Goal: Task Accomplishment & Management: Manage account settings

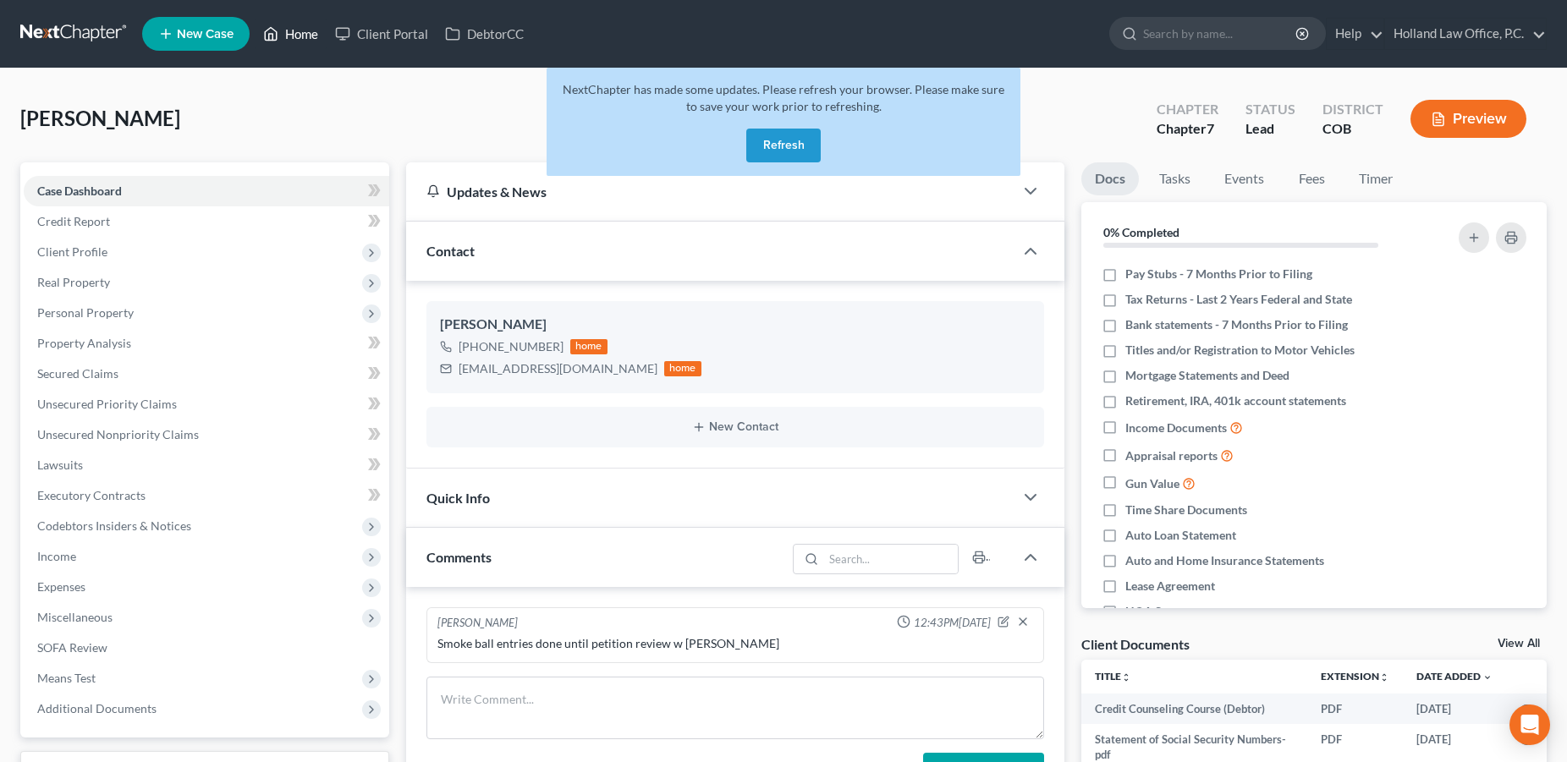
click at [288, 34] on link "Home" at bounding box center [291, 34] width 72 height 30
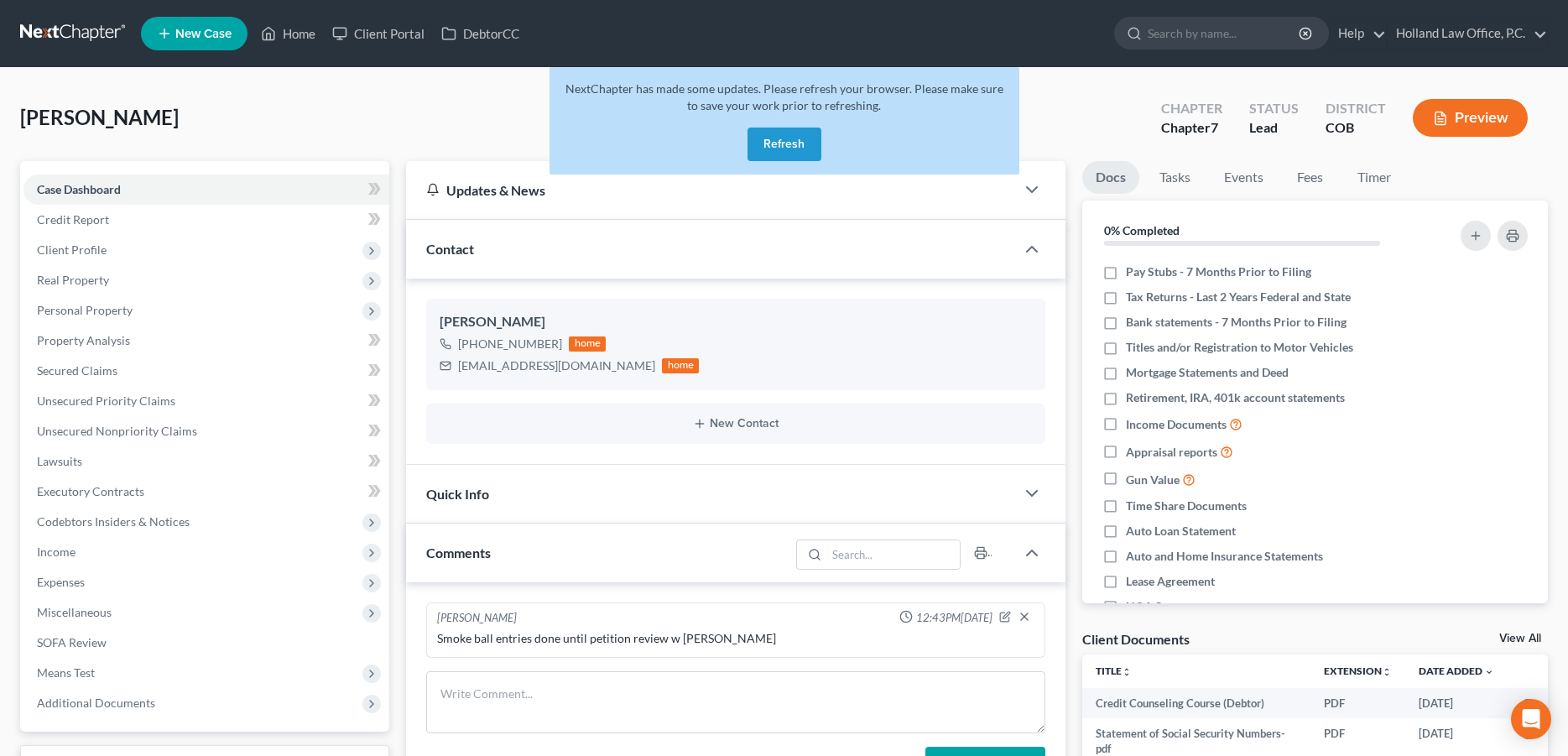
click at [772, 141] on button "Refresh" at bounding box center [784, 145] width 73 height 34
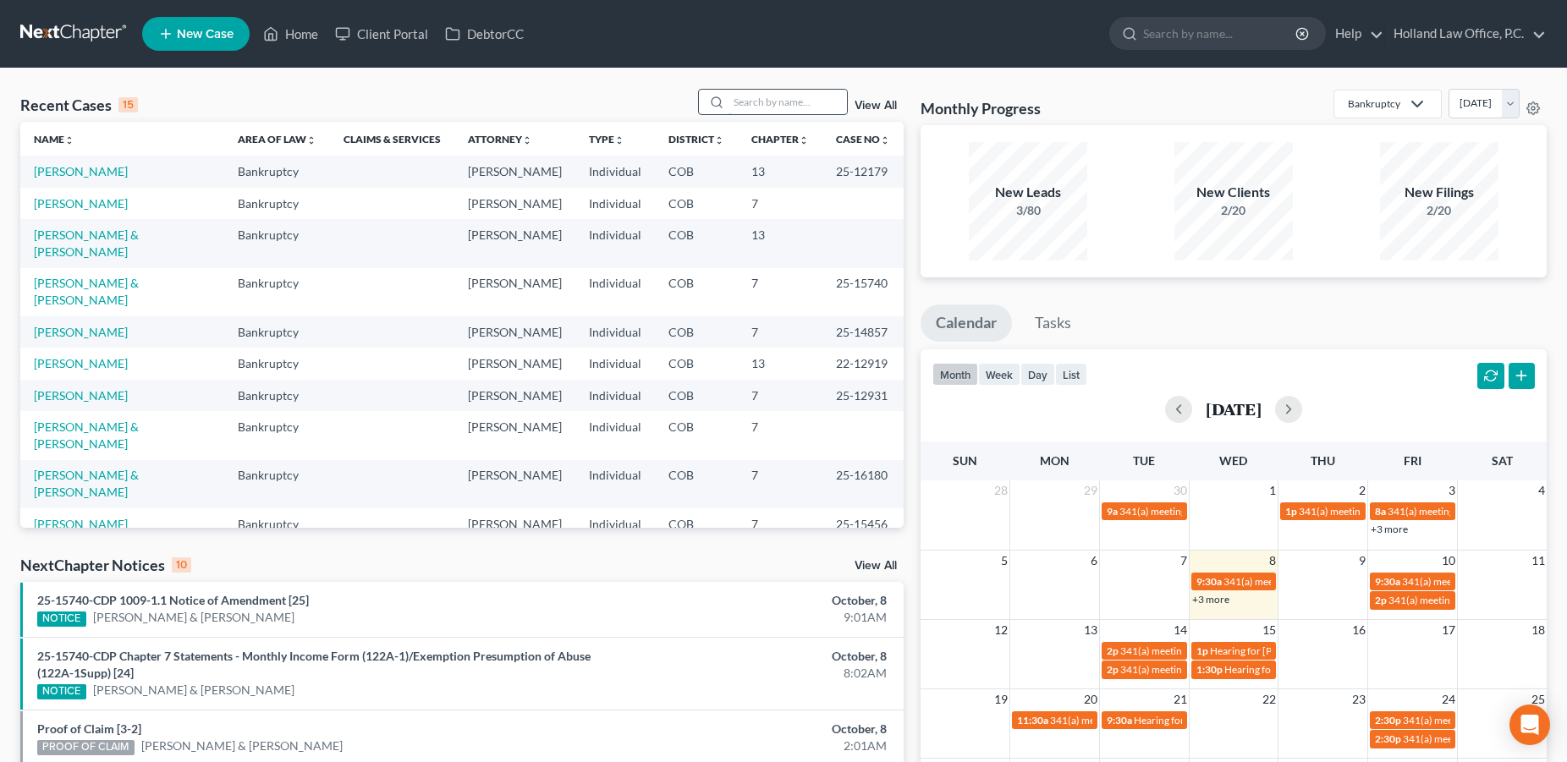
click at [728, 109] on input "search" at bounding box center [787, 102] width 118 height 25
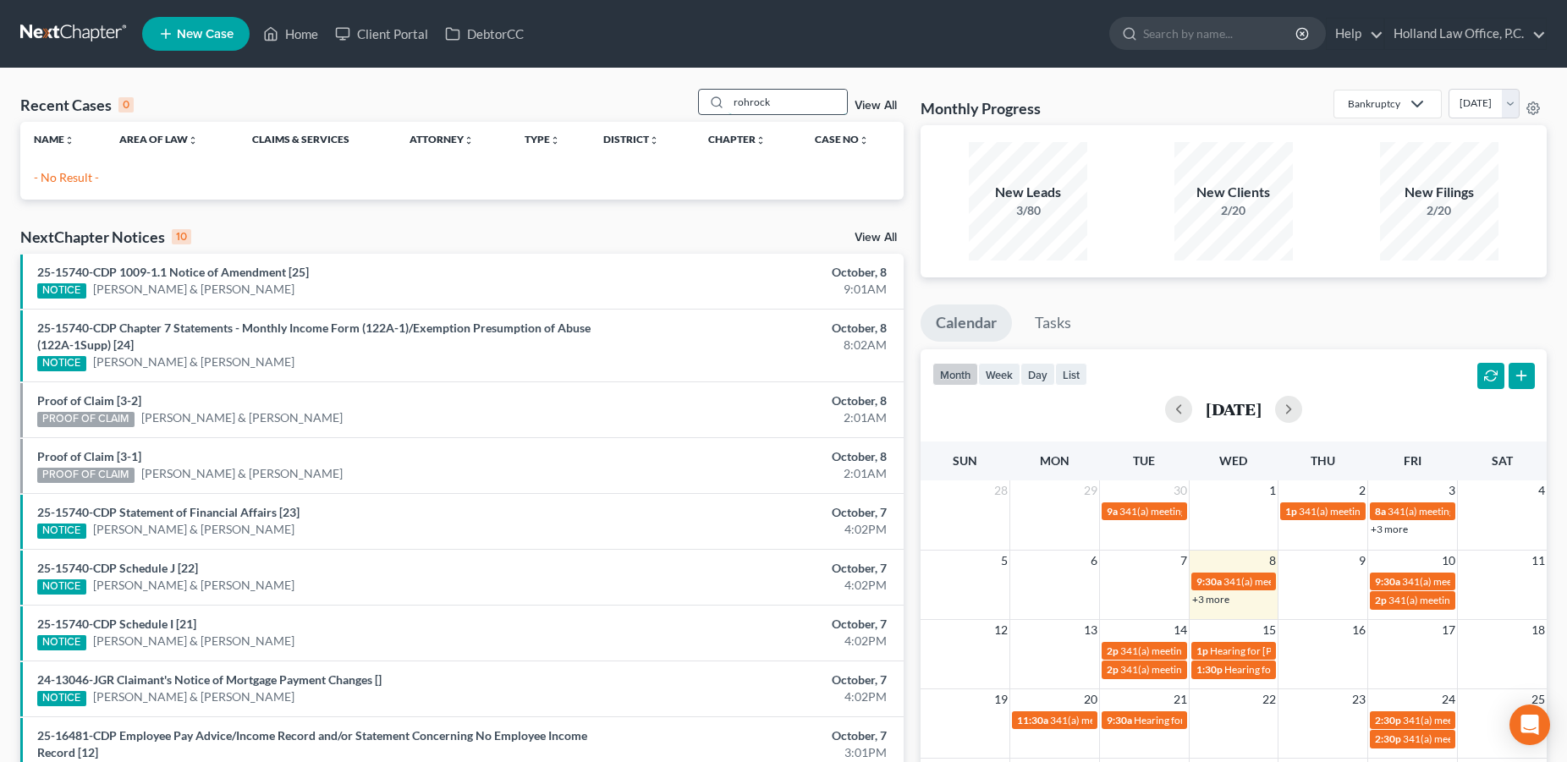
click at [747, 96] on input "rohrock" at bounding box center [787, 102] width 118 height 25
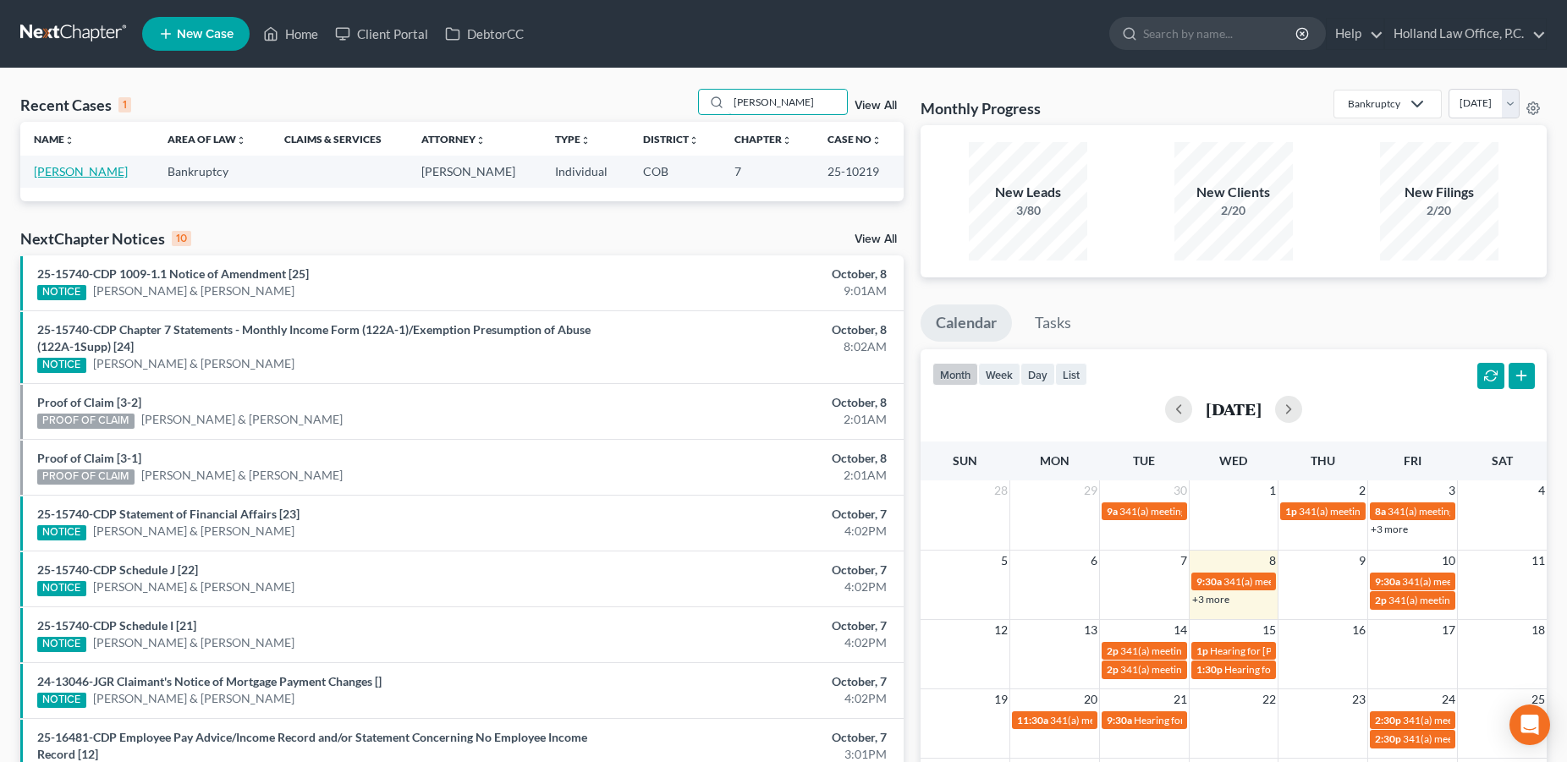
type input "[PERSON_NAME]"
click at [103, 176] on link "[PERSON_NAME]" at bounding box center [81, 171] width 94 height 14
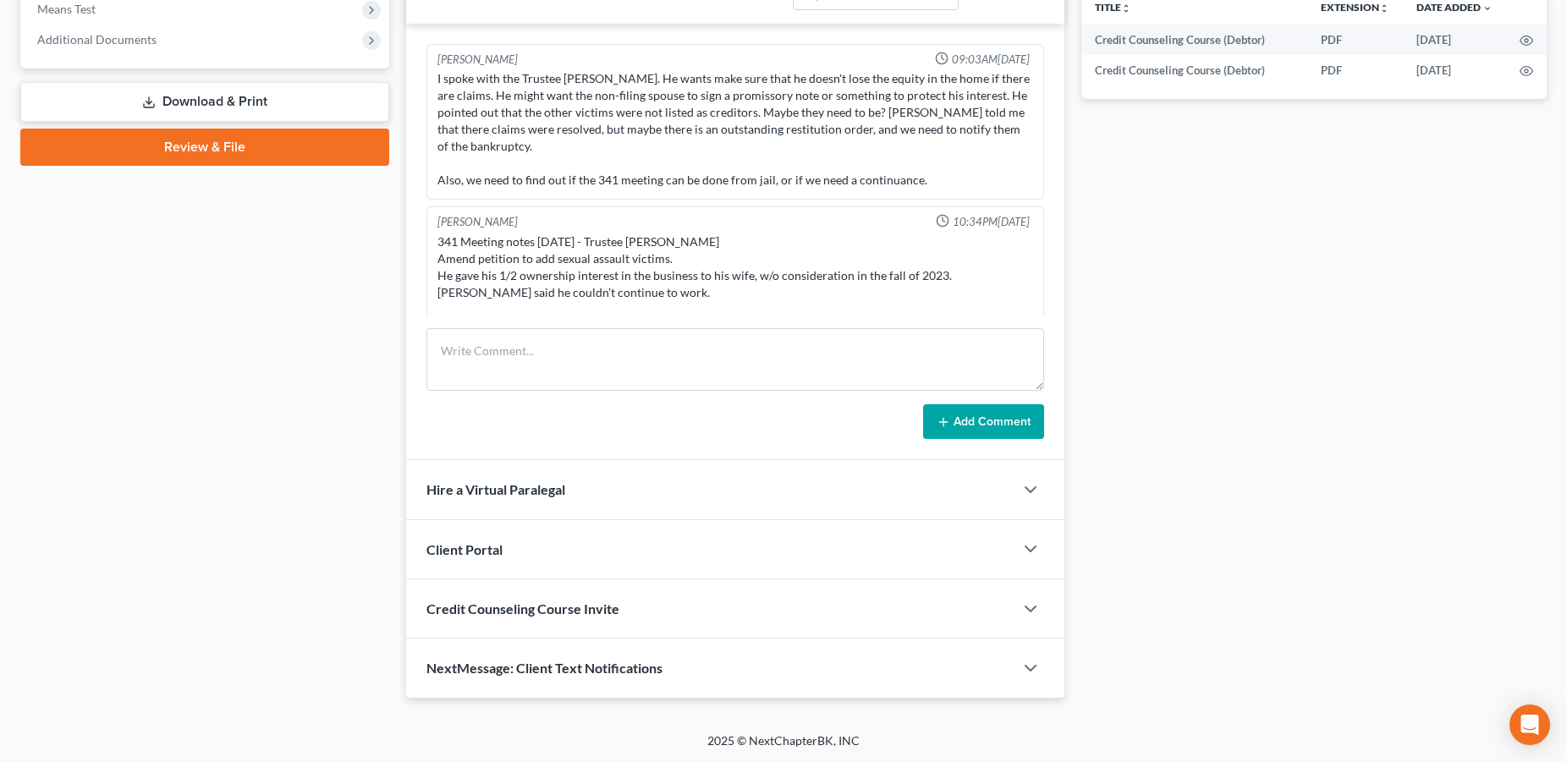
scroll to position [133, 0]
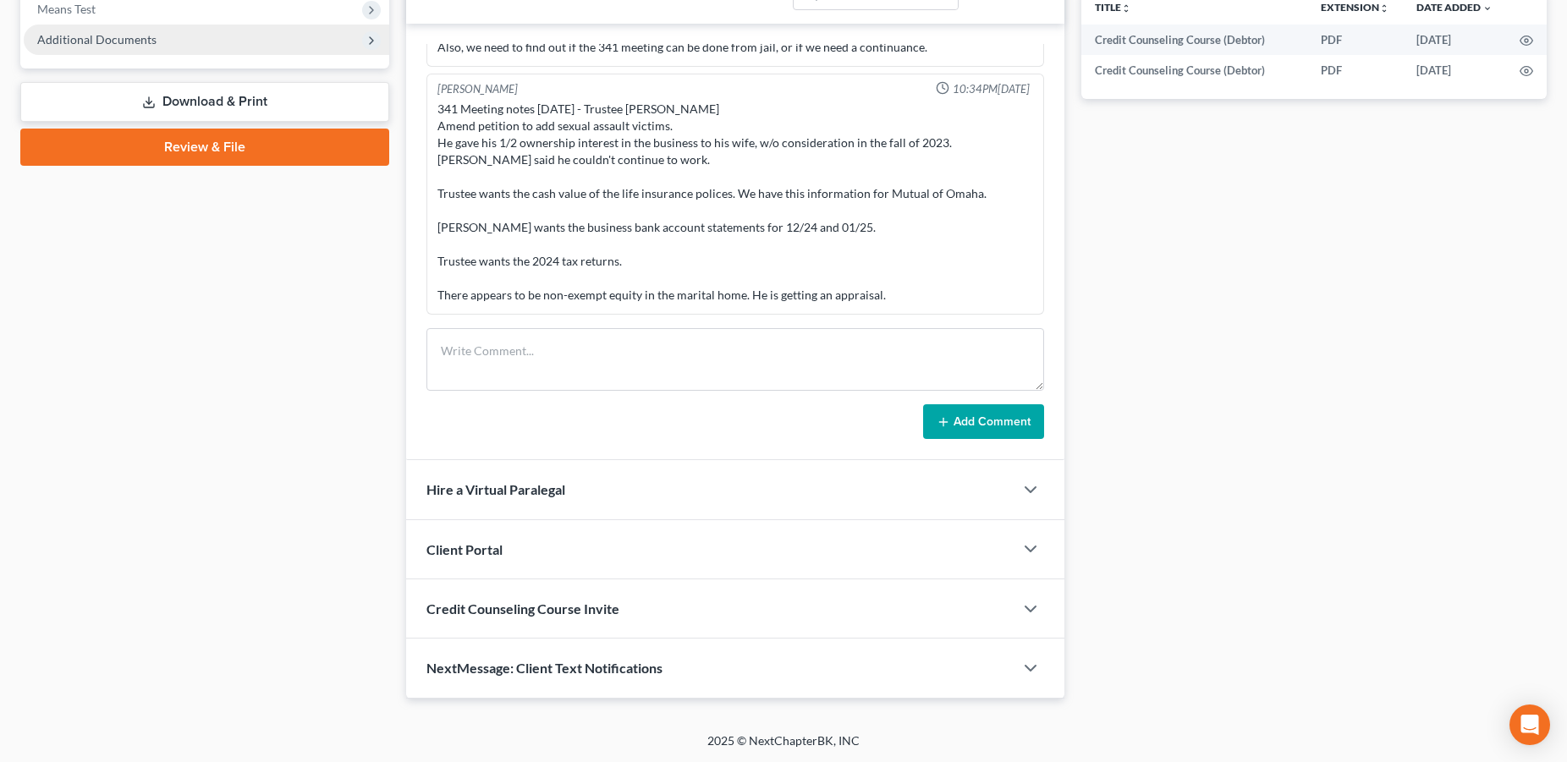
click at [130, 30] on span "Additional Documents" at bounding box center [207, 40] width 366 height 30
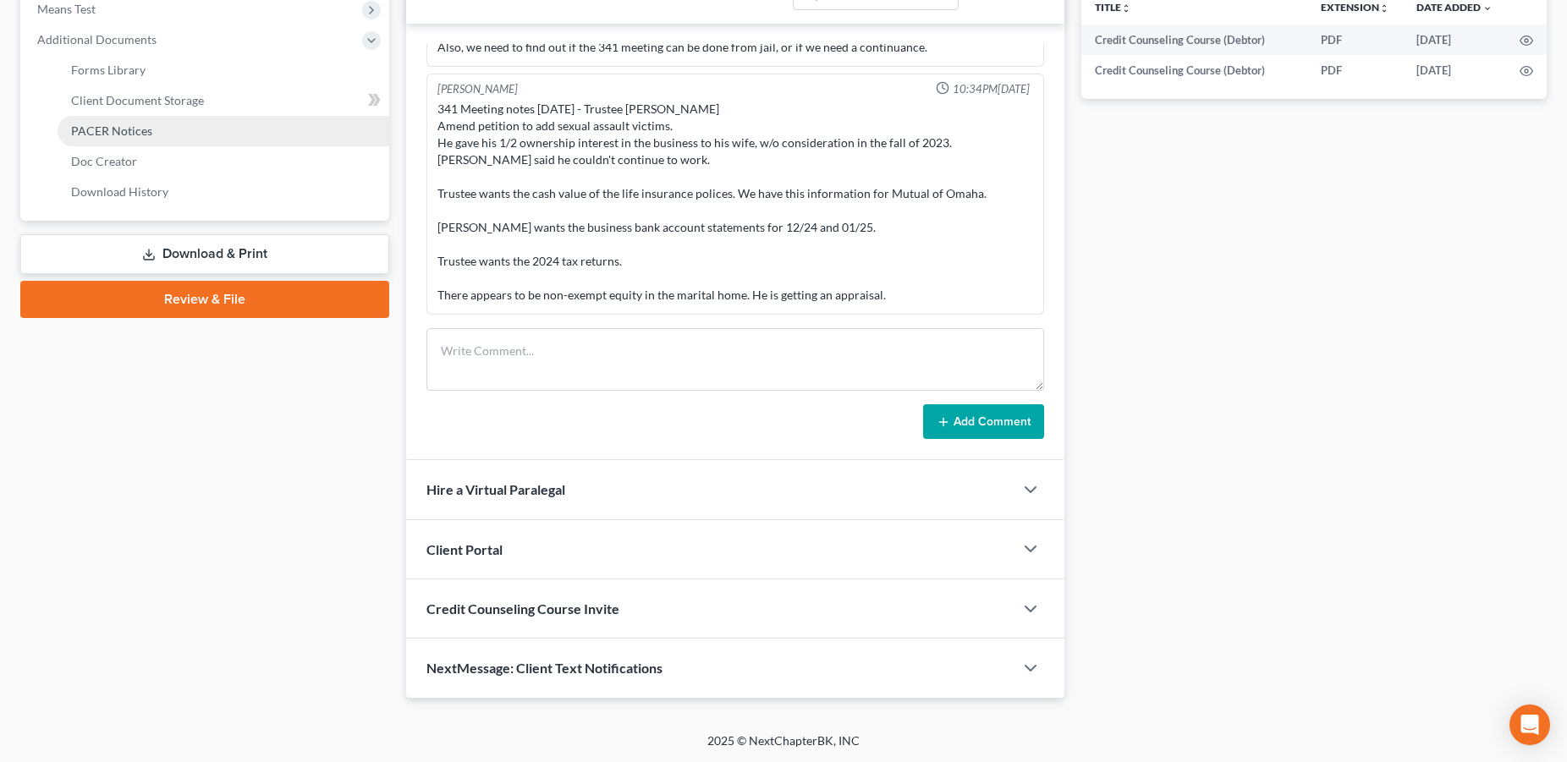
click at [140, 129] on span "PACER Notices" at bounding box center [111, 131] width 81 height 14
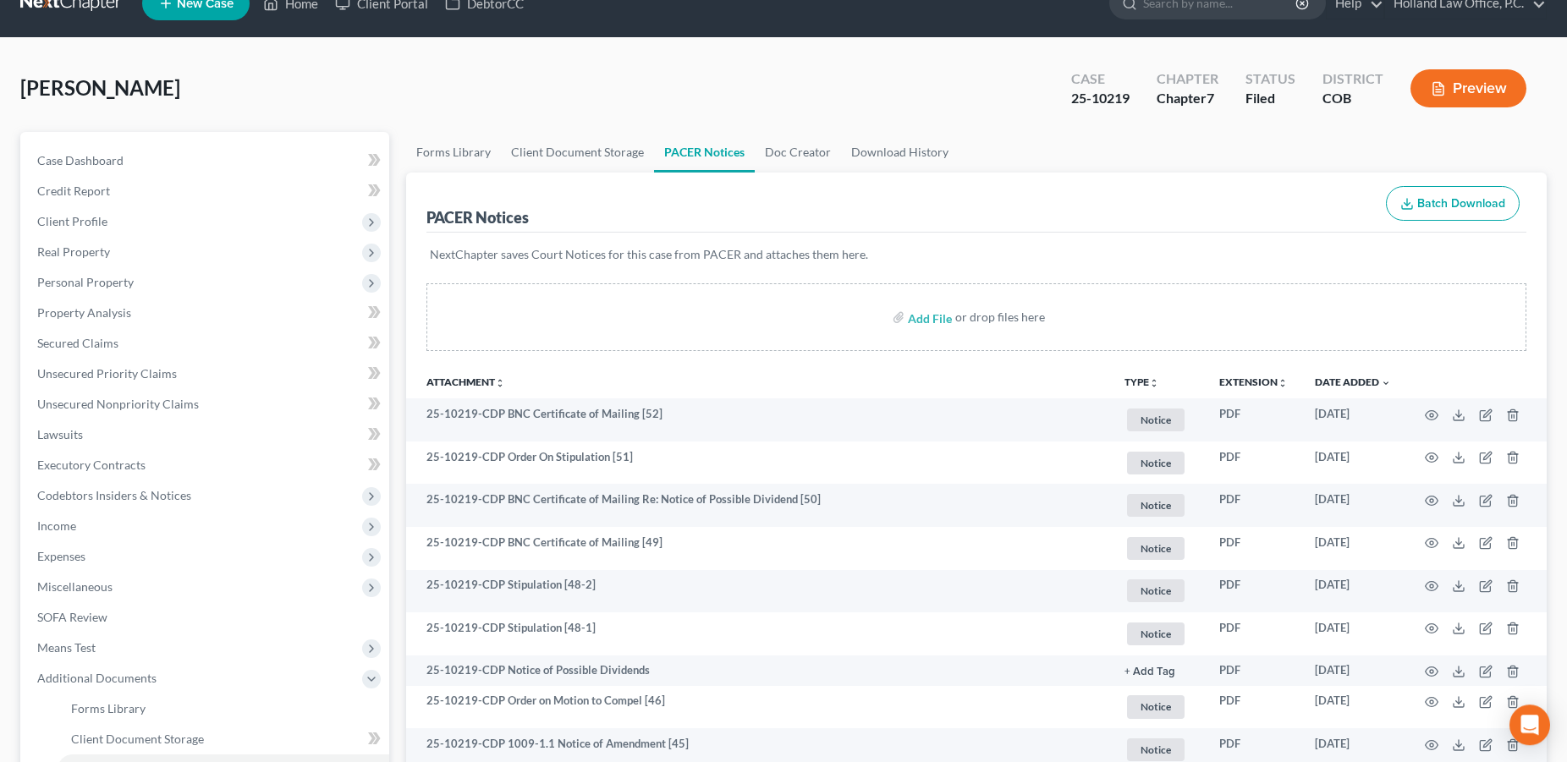
scroll to position [17, 0]
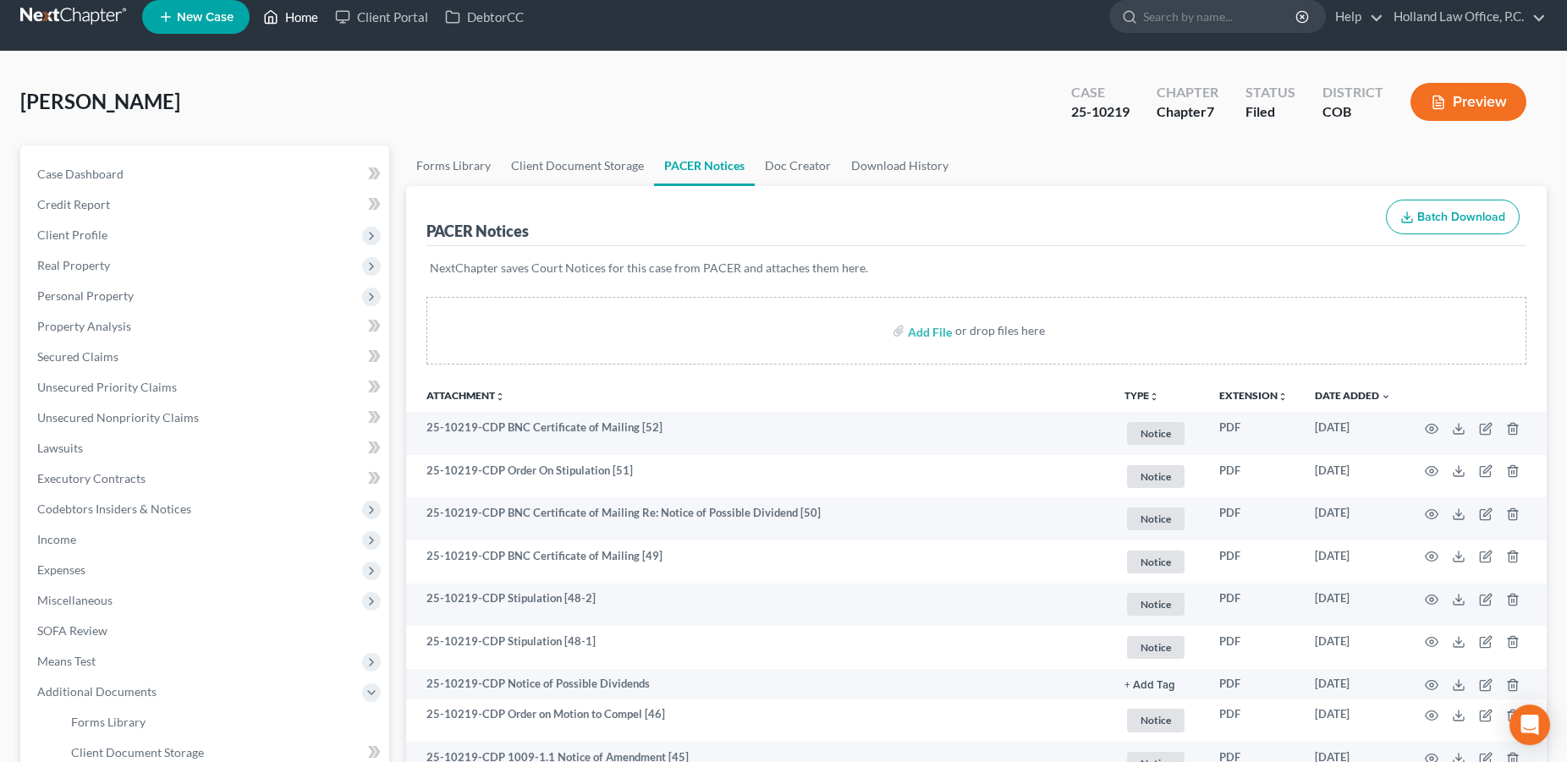
click at [294, 23] on link "Home" at bounding box center [291, 17] width 72 height 30
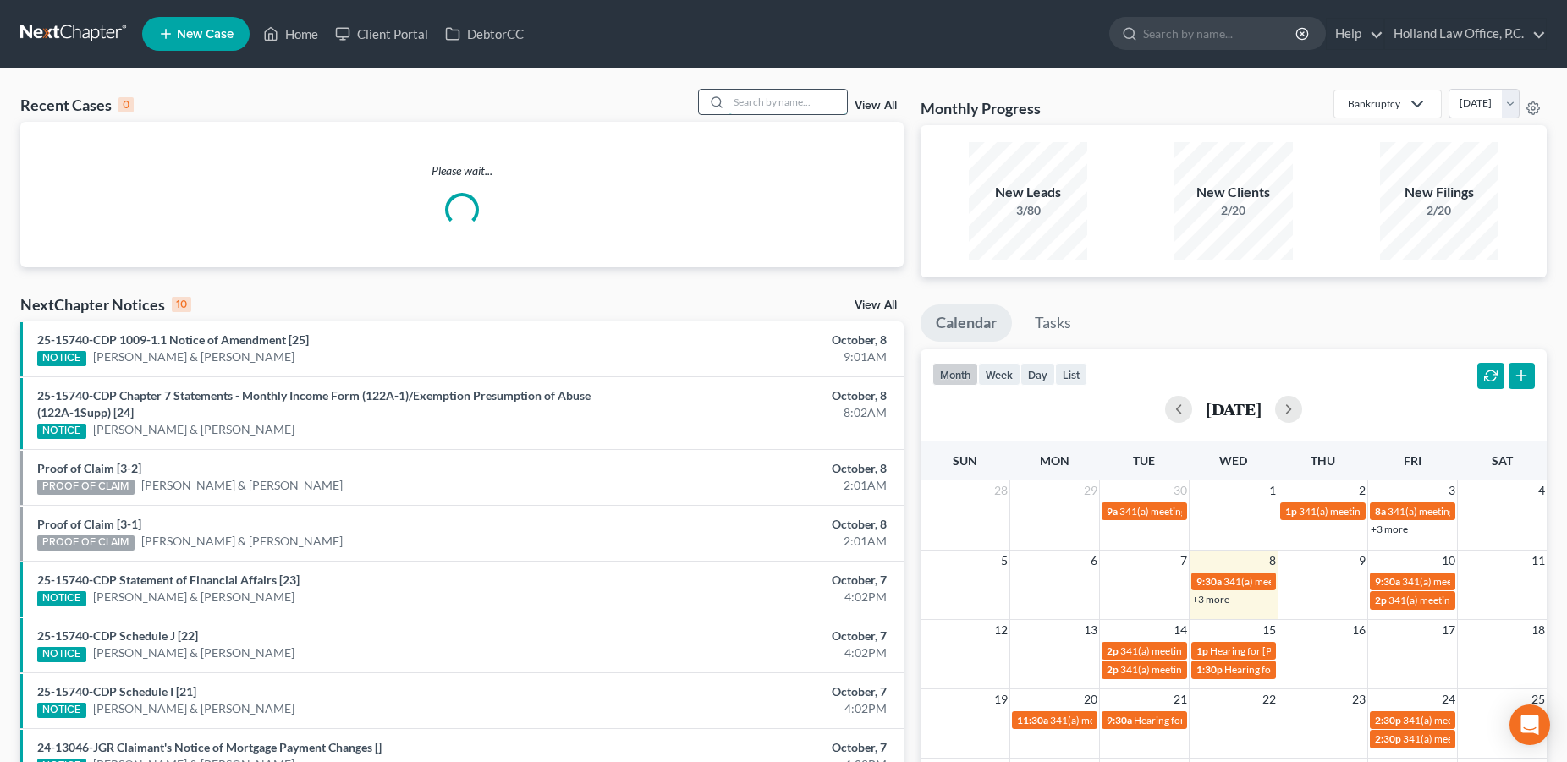
click at [810, 106] on input "search" at bounding box center [787, 102] width 118 height 25
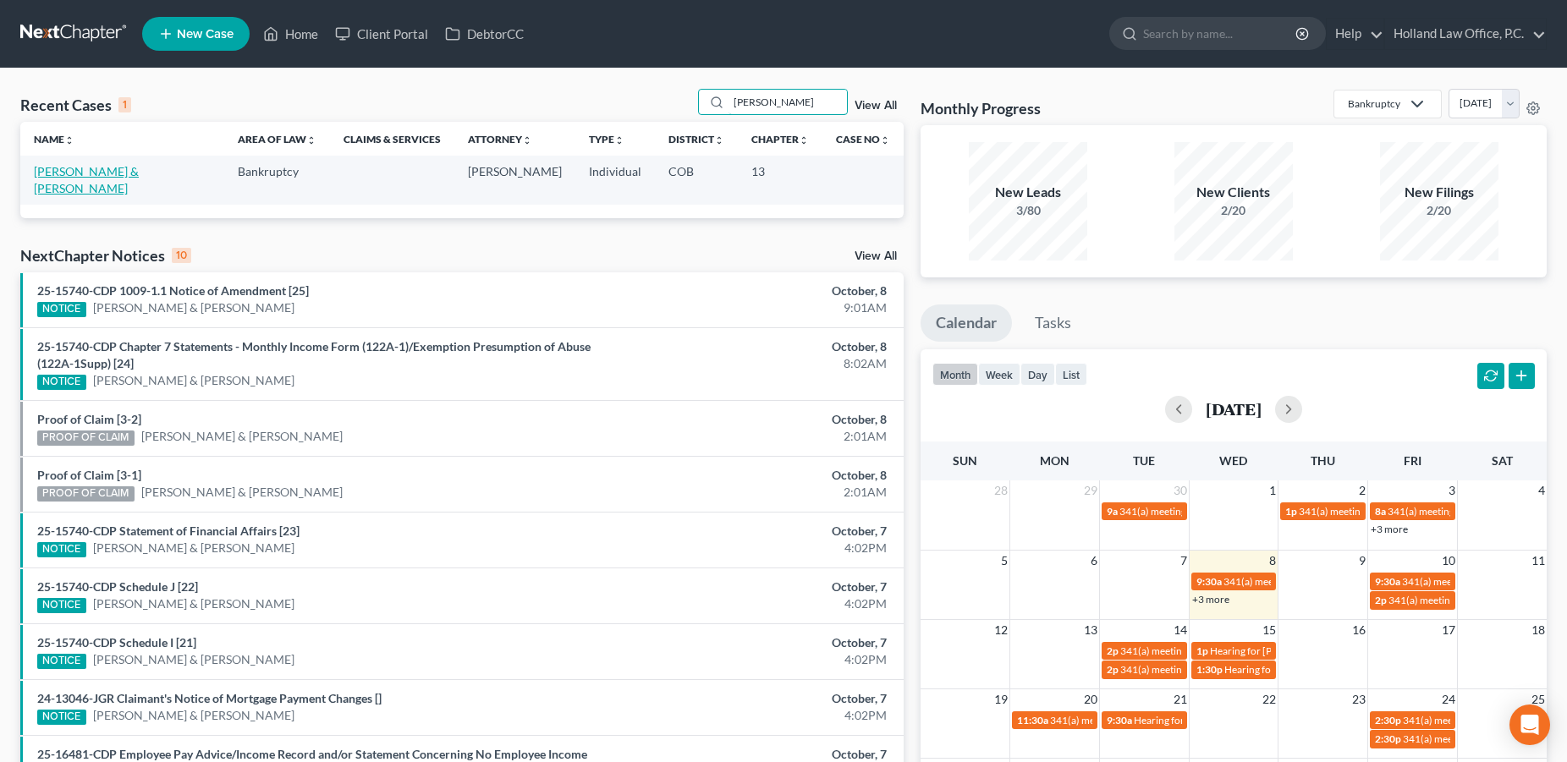
type input "[PERSON_NAME]"
click at [116, 173] on link "[PERSON_NAME] & [PERSON_NAME]" at bounding box center [86, 179] width 105 height 31
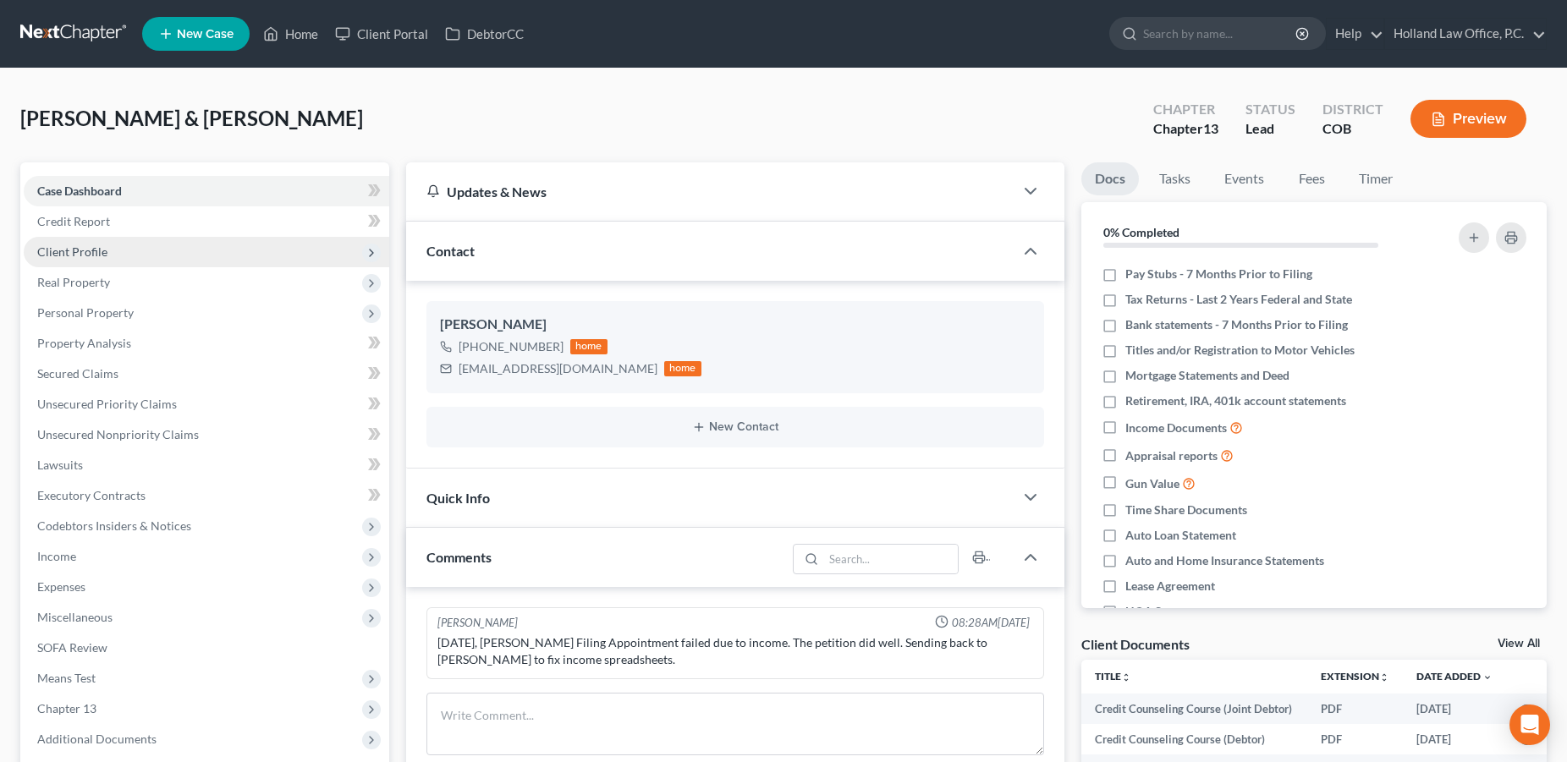
click at [104, 243] on span "Client Profile" at bounding box center [207, 252] width 366 height 30
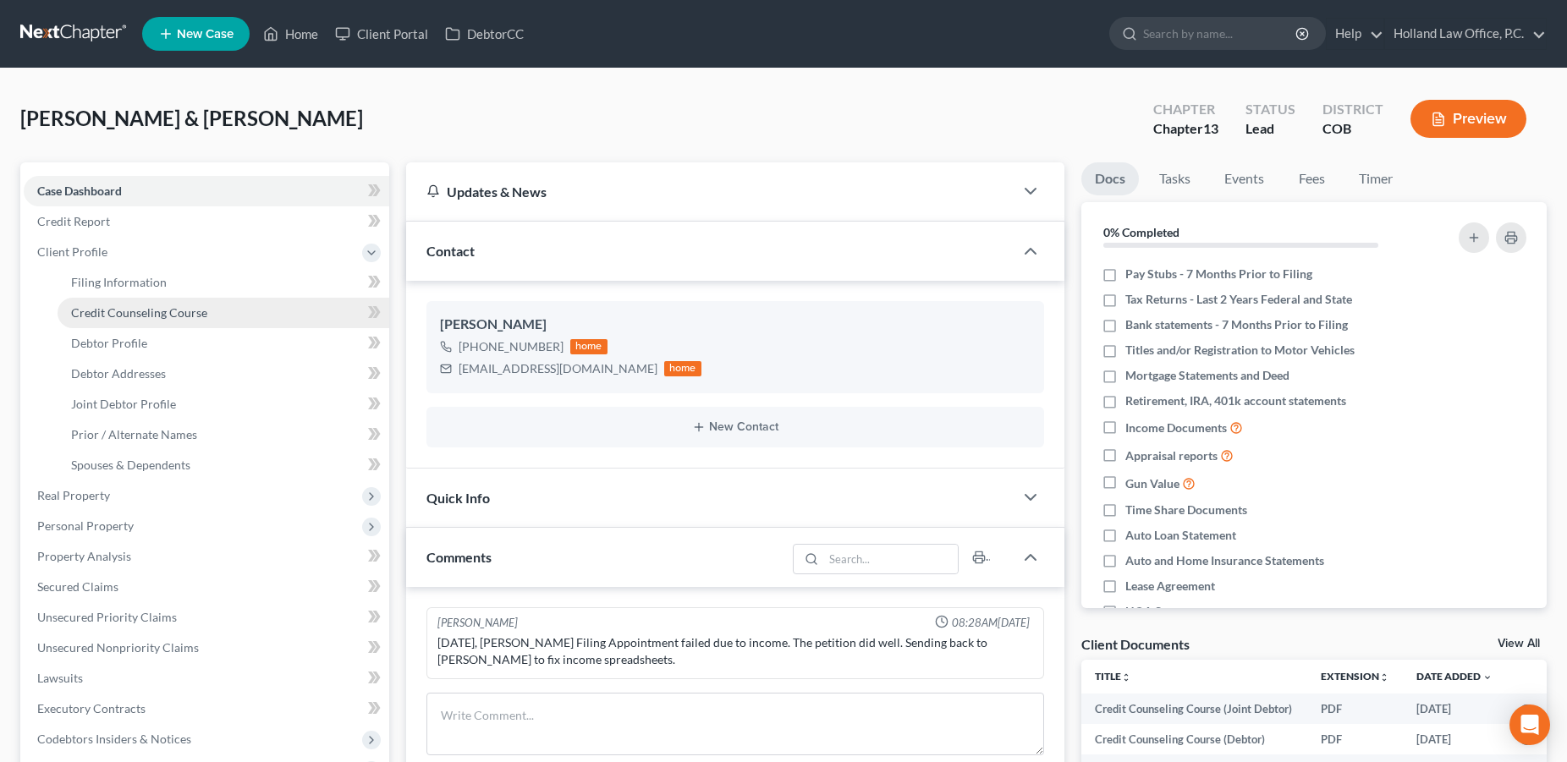
click at [179, 311] on span "Credit Counseling Course" at bounding box center [139, 312] width 136 height 14
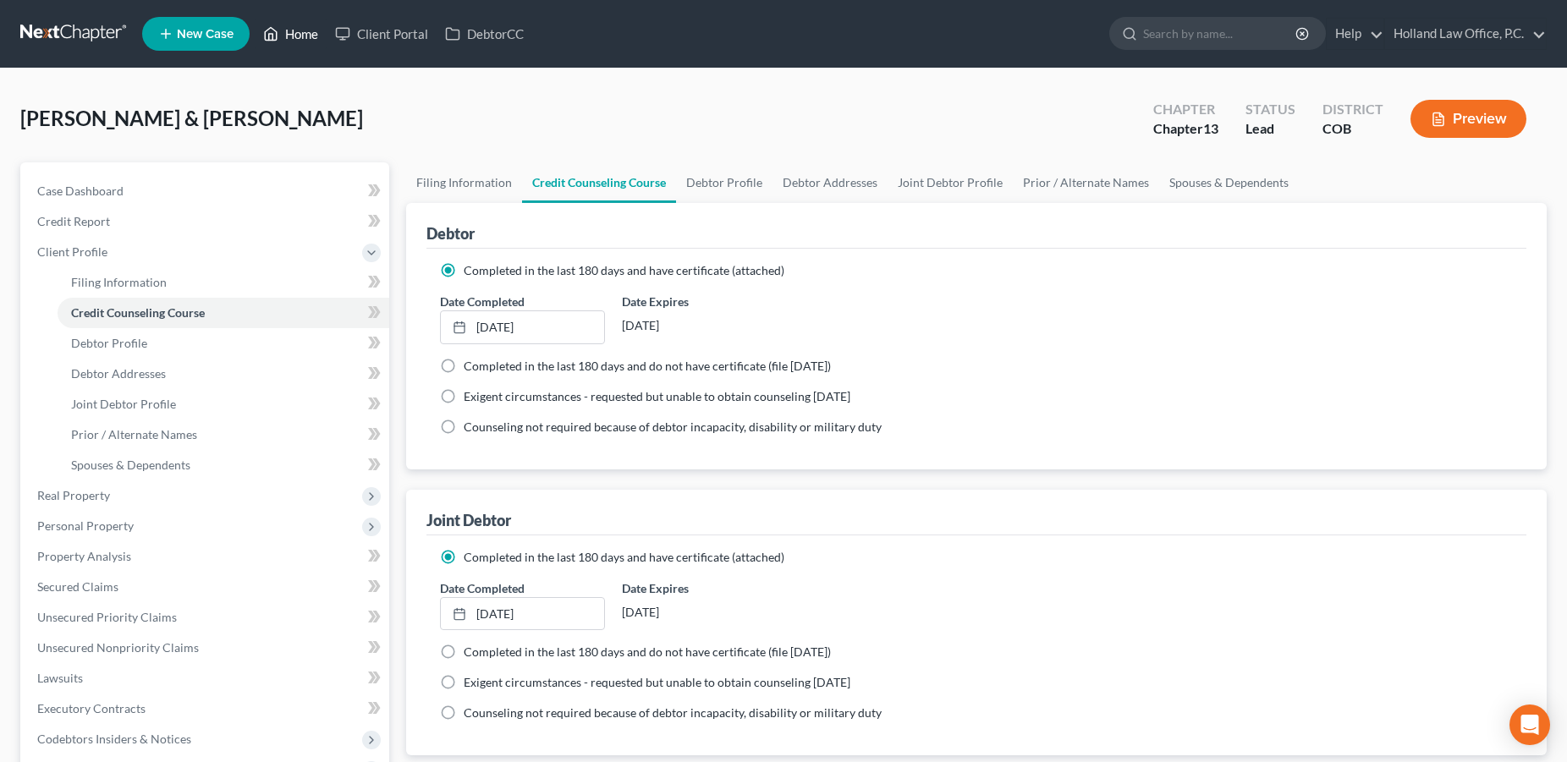
click at [289, 41] on link "Home" at bounding box center [291, 34] width 72 height 30
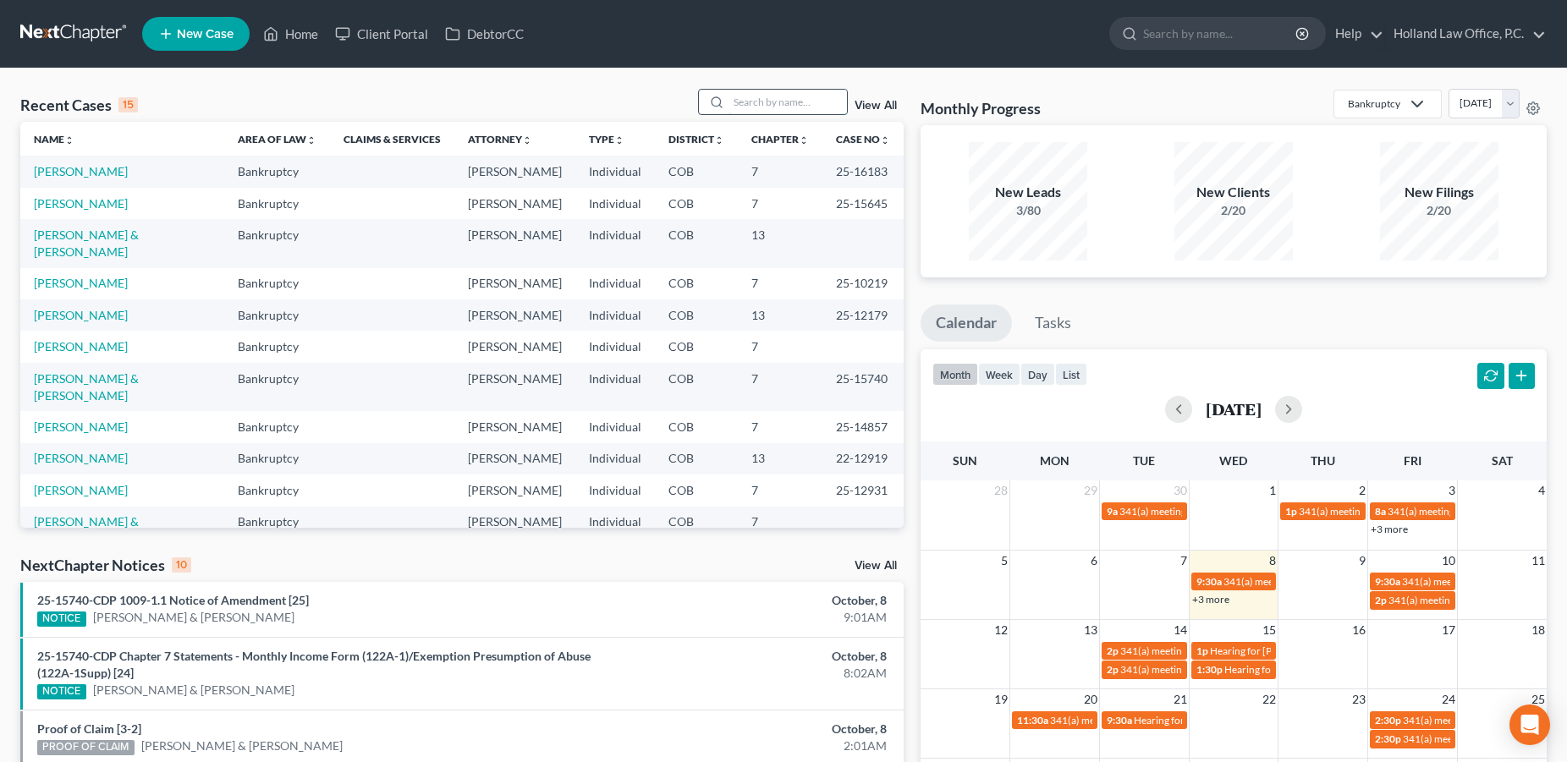
click at [800, 96] on input "search" at bounding box center [787, 102] width 118 height 25
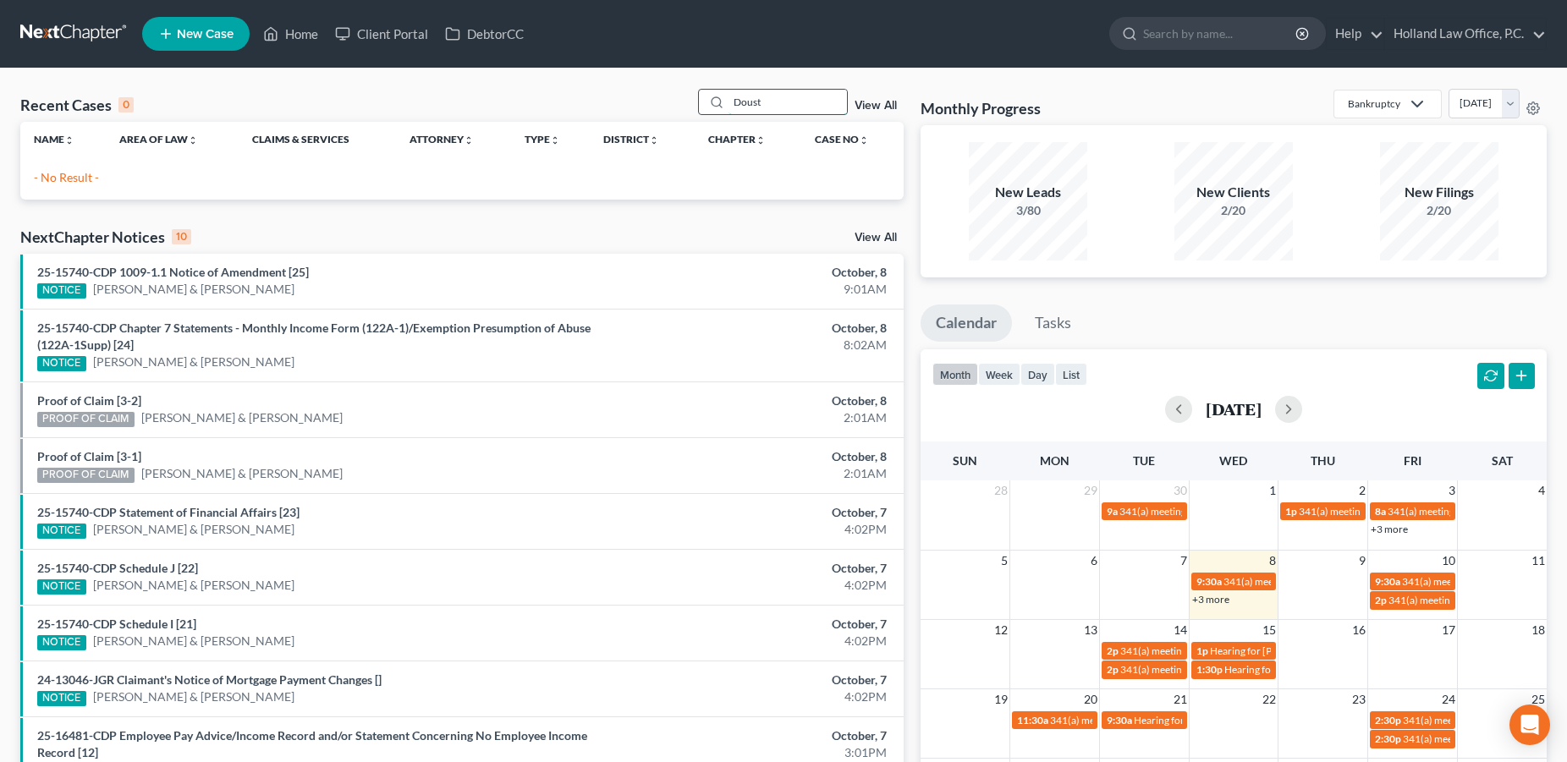
drag, startPoint x: 750, startPoint y: 103, endPoint x: 712, endPoint y: 100, distance: 39.1
click at [728, 100] on input "Doust" at bounding box center [787, 102] width 118 height 25
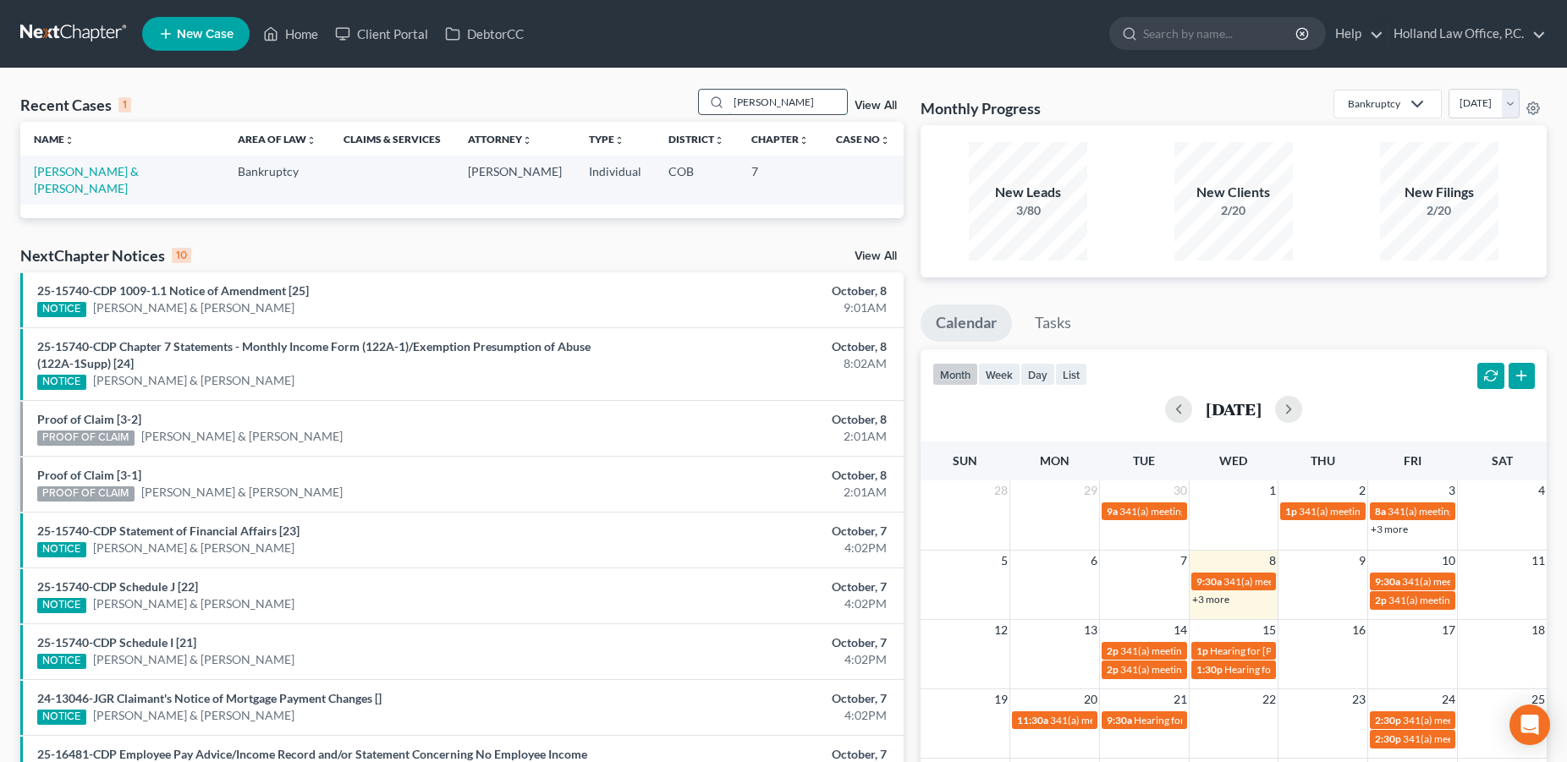
drag, startPoint x: 770, startPoint y: 102, endPoint x: 708, endPoint y: 107, distance: 62.0
click at [728, 107] on input "[PERSON_NAME]" at bounding box center [787, 102] width 118 height 25
type input "[PERSON_NAME]"
click at [89, 177] on link "[PERSON_NAME] & [PERSON_NAME]" at bounding box center [86, 179] width 105 height 31
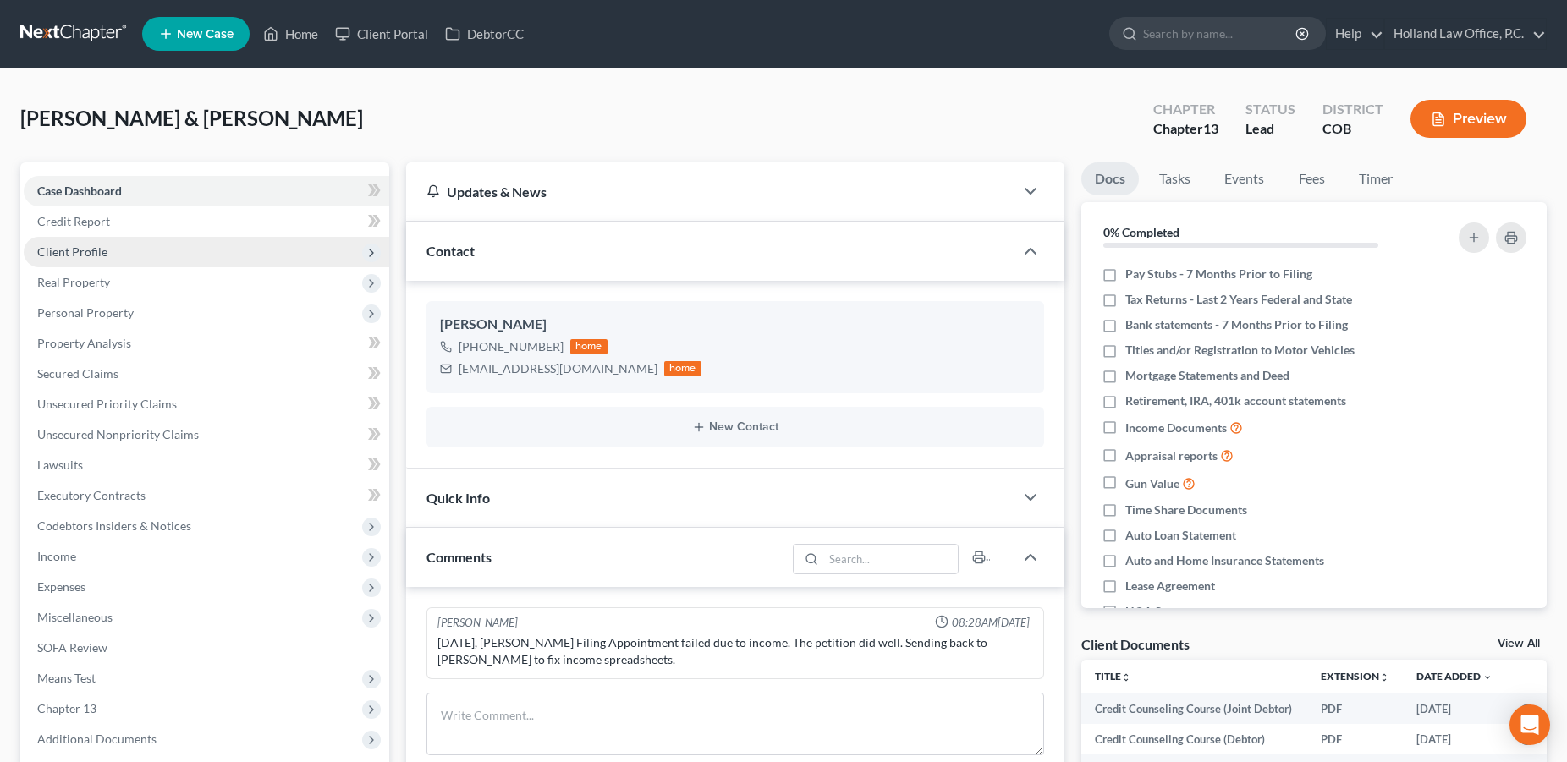
click at [86, 255] on span "Client Profile" at bounding box center [72, 252] width 70 height 14
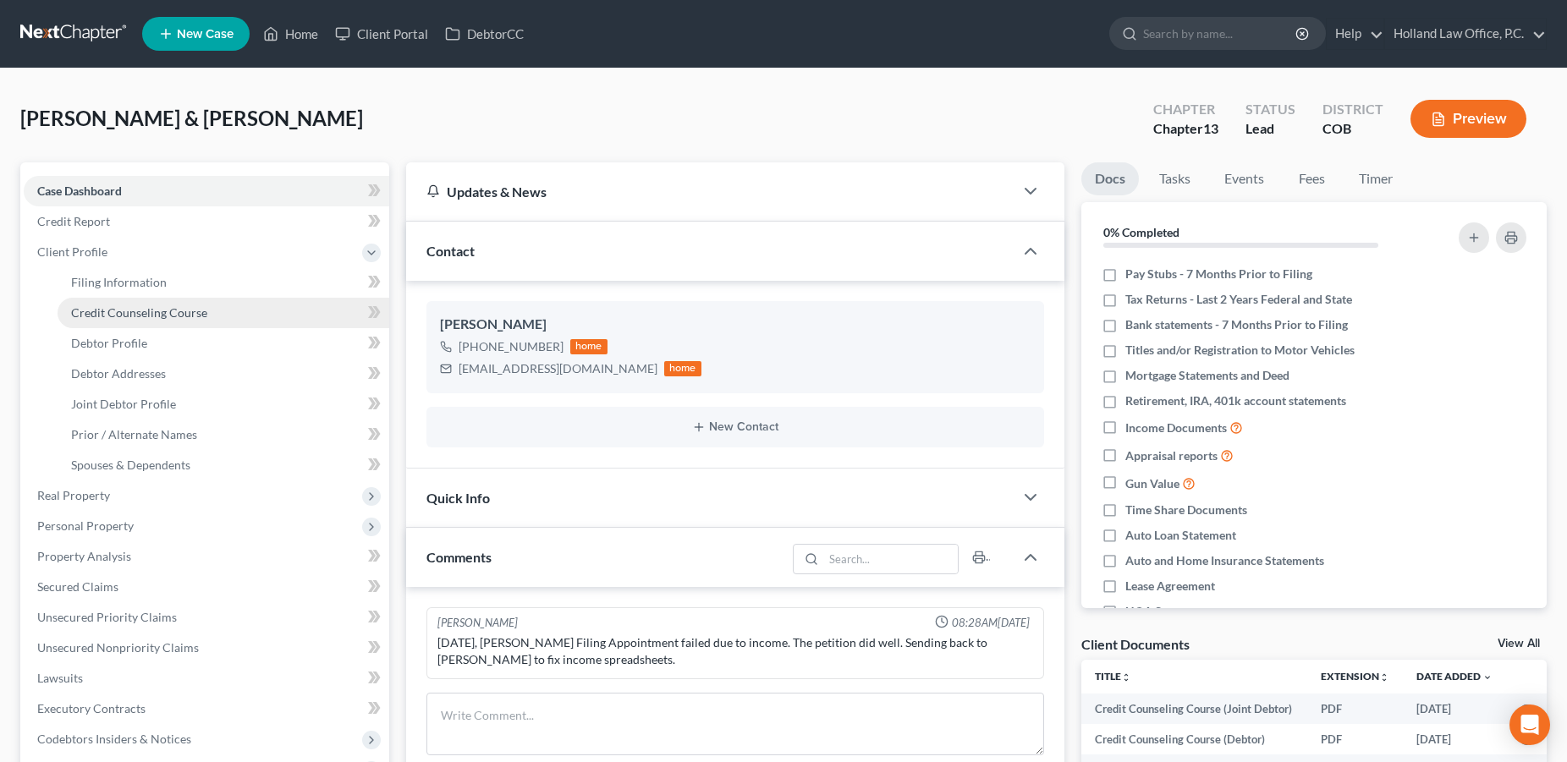
click at [85, 316] on span "Credit Counseling Course" at bounding box center [139, 312] width 136 height 14
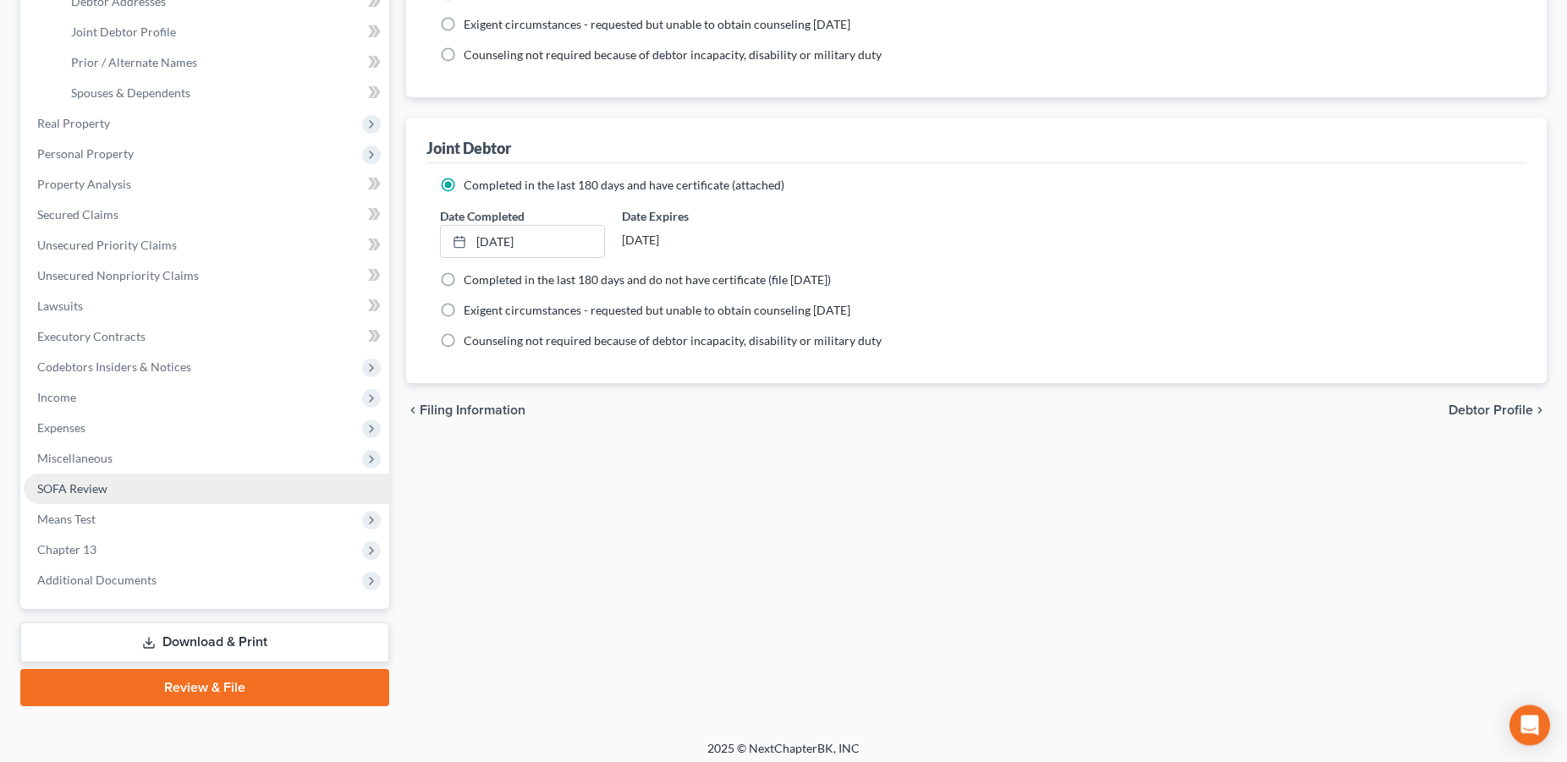
scroll to position [379, 0]
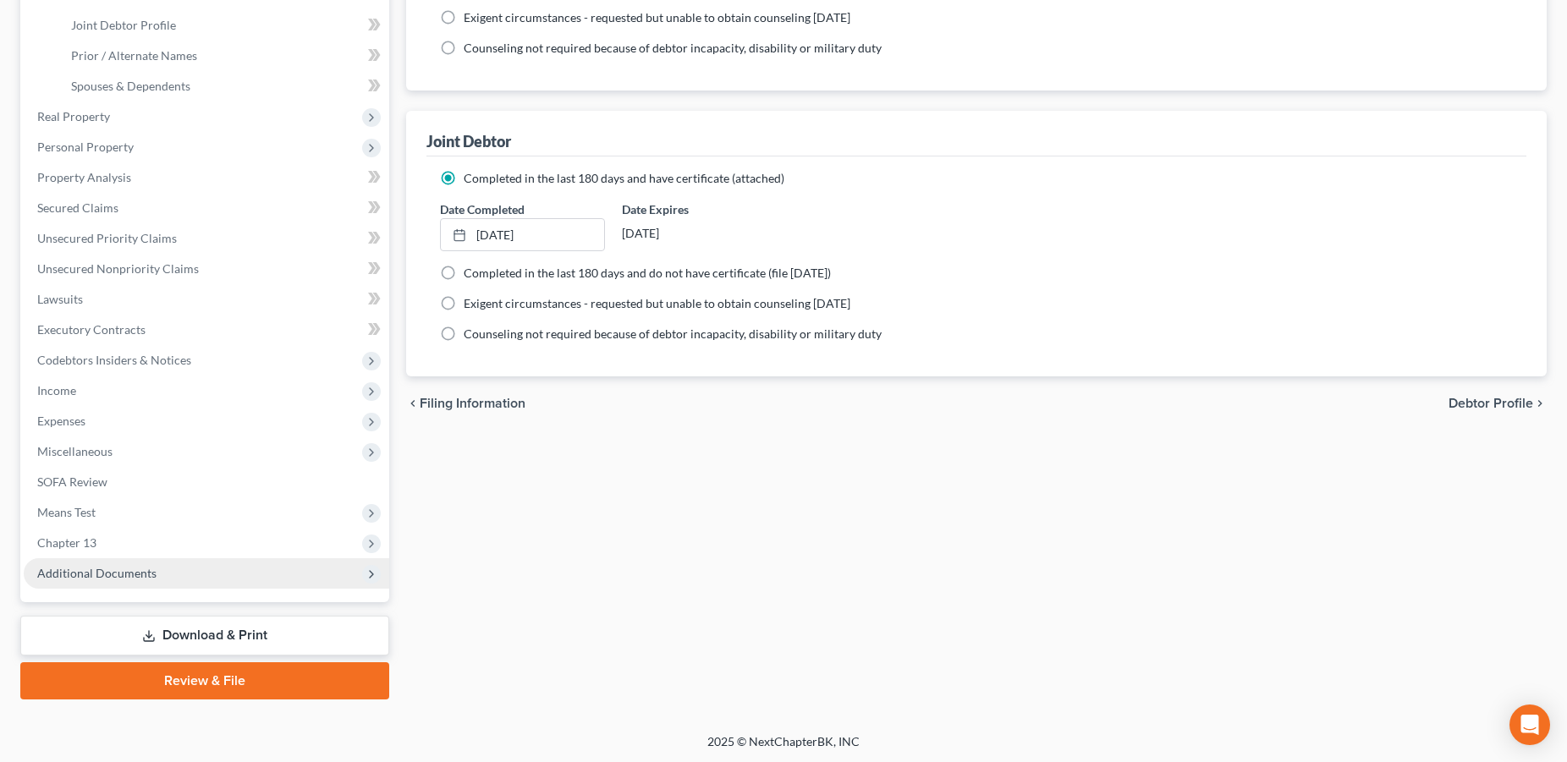
click at [138, 575] on span "Additional Documents" at bounding box center [96, 573] width 119 height 14
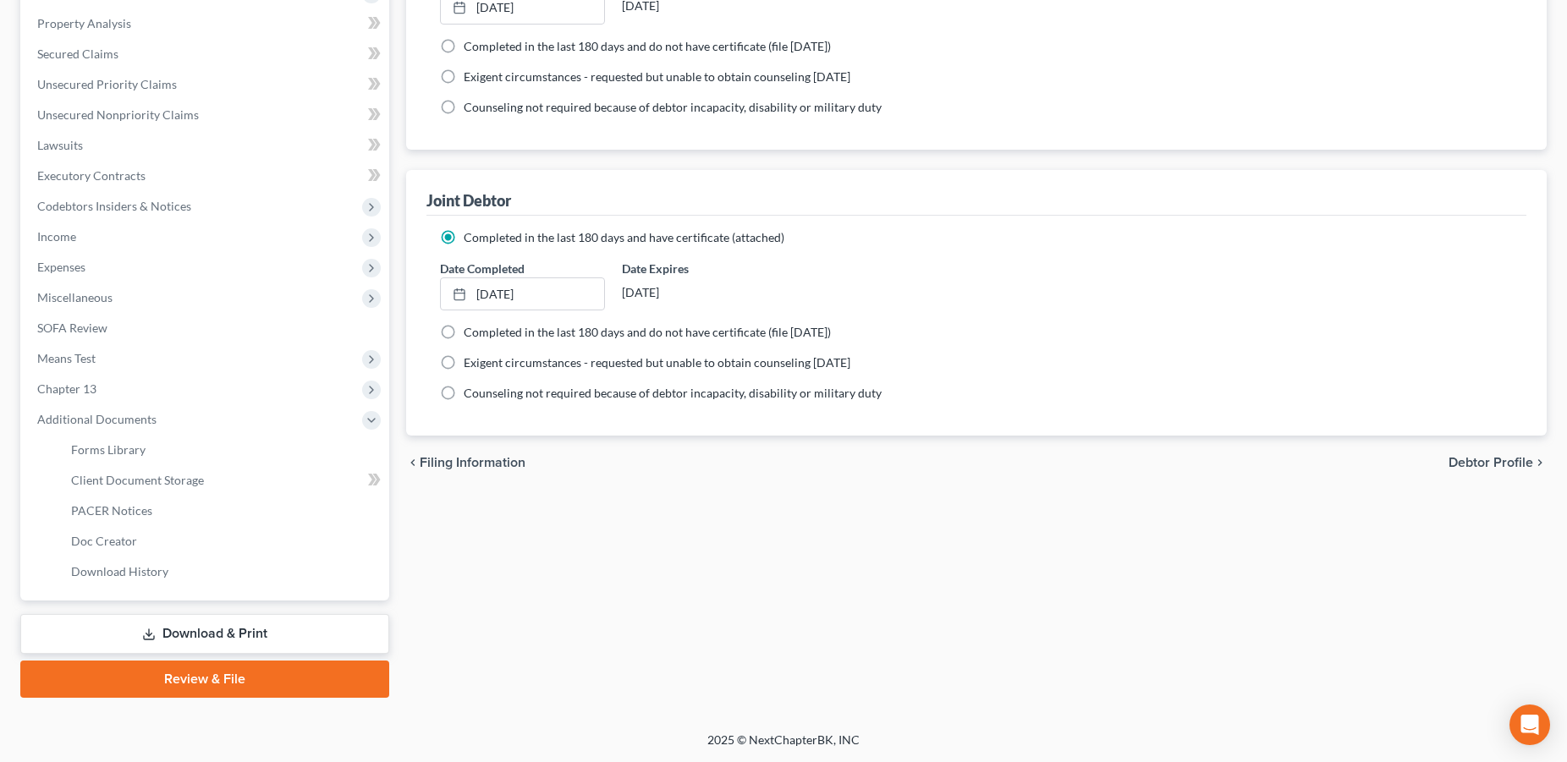
scroll to position [317, 0]
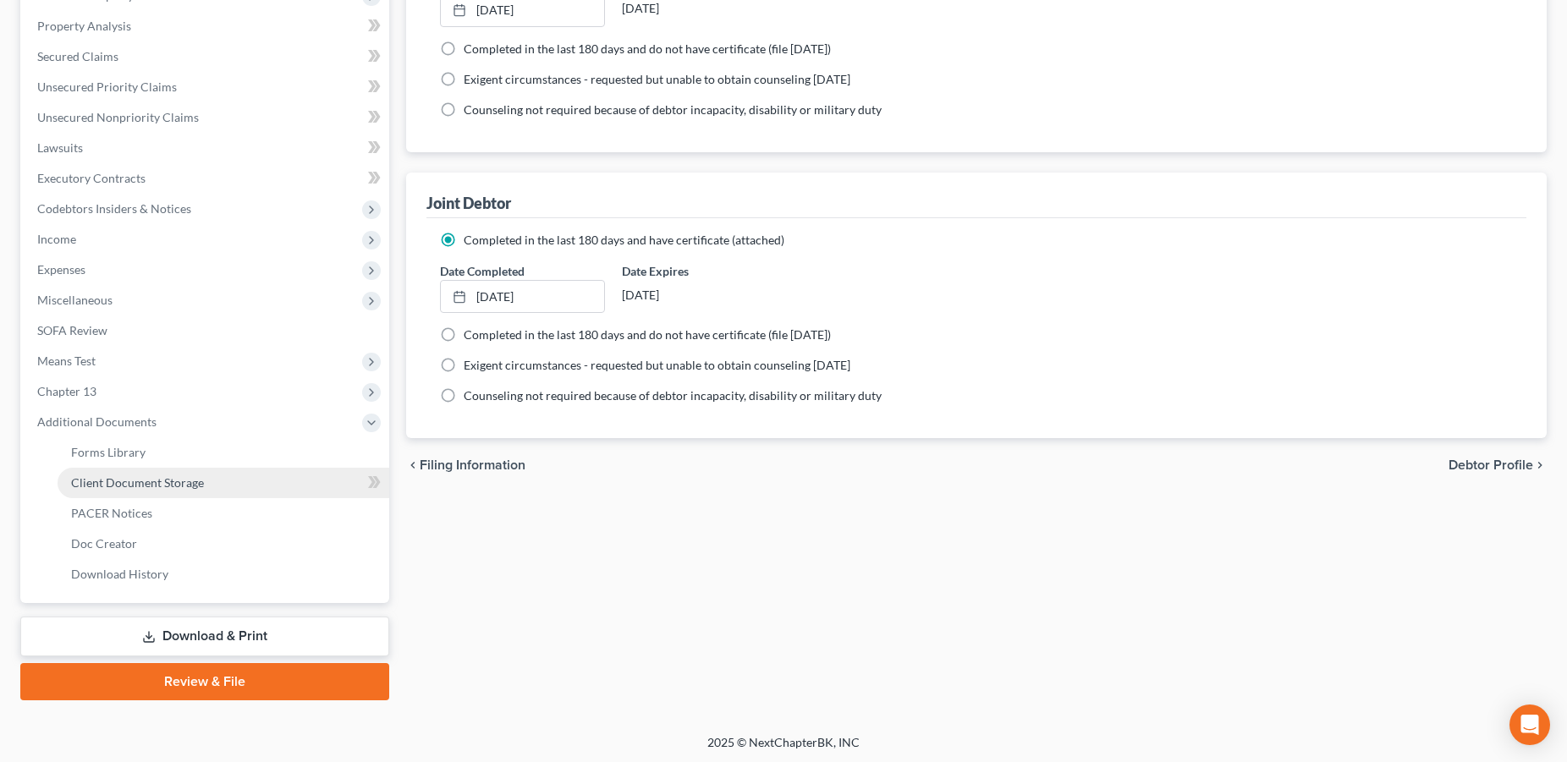
click at [171, 479] on span "Client Document Storage" at bounding box center [137, 483] width 133 height 14
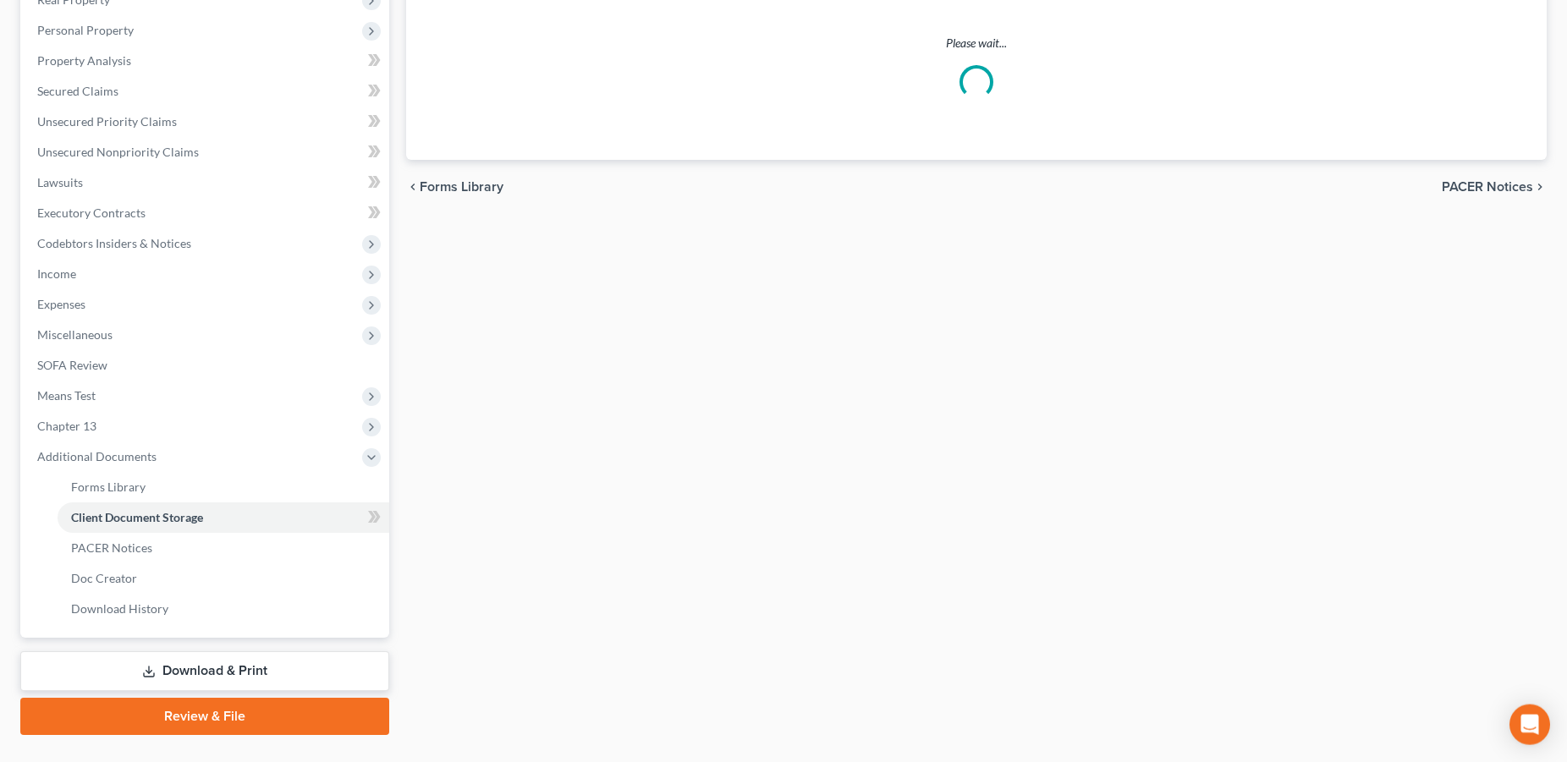
select select "5"
select select "28"
select select "5"
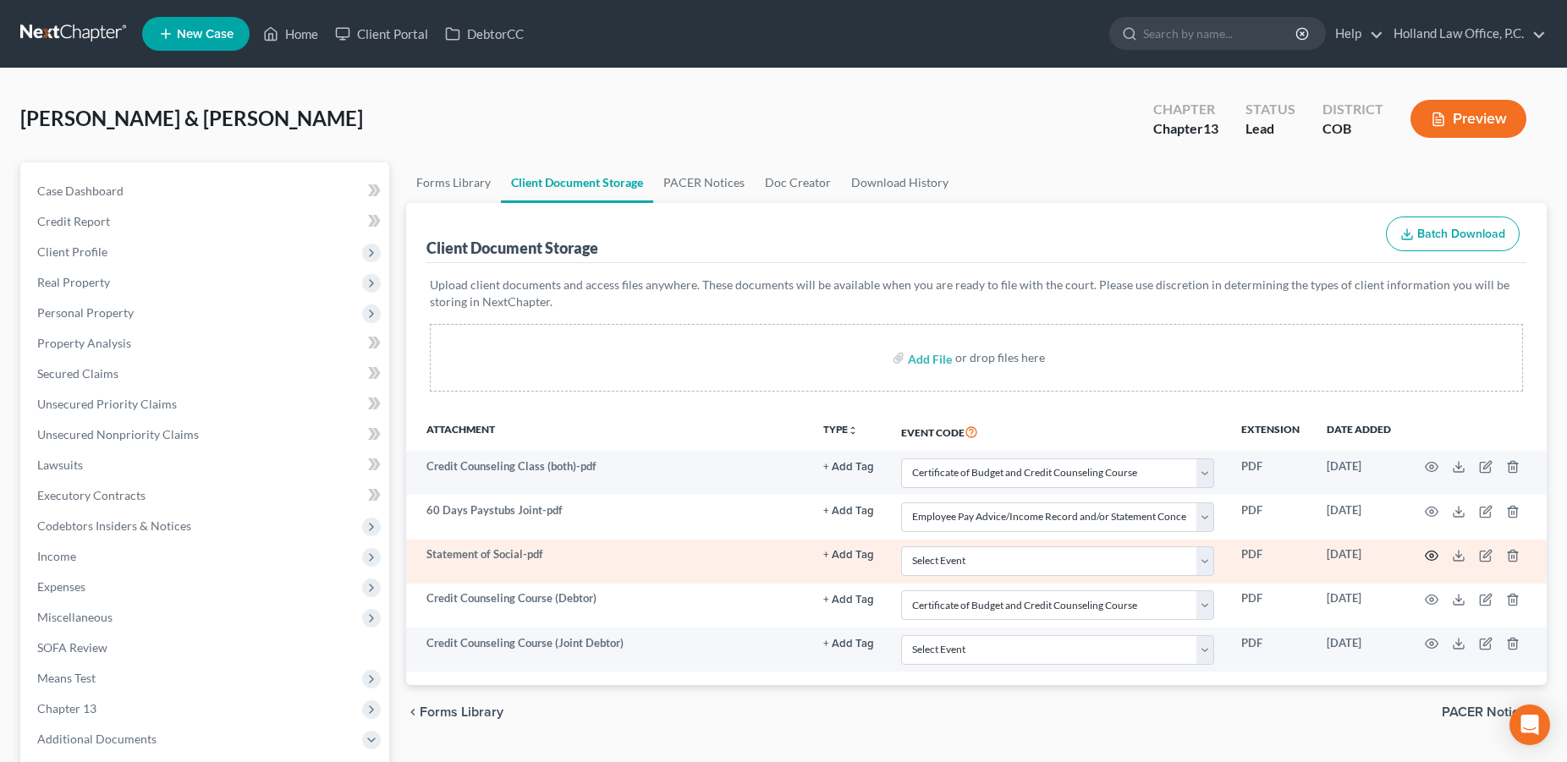
click at [1433, 556] on circle "button" at bounding box center [1431, 555] width 3 height 3
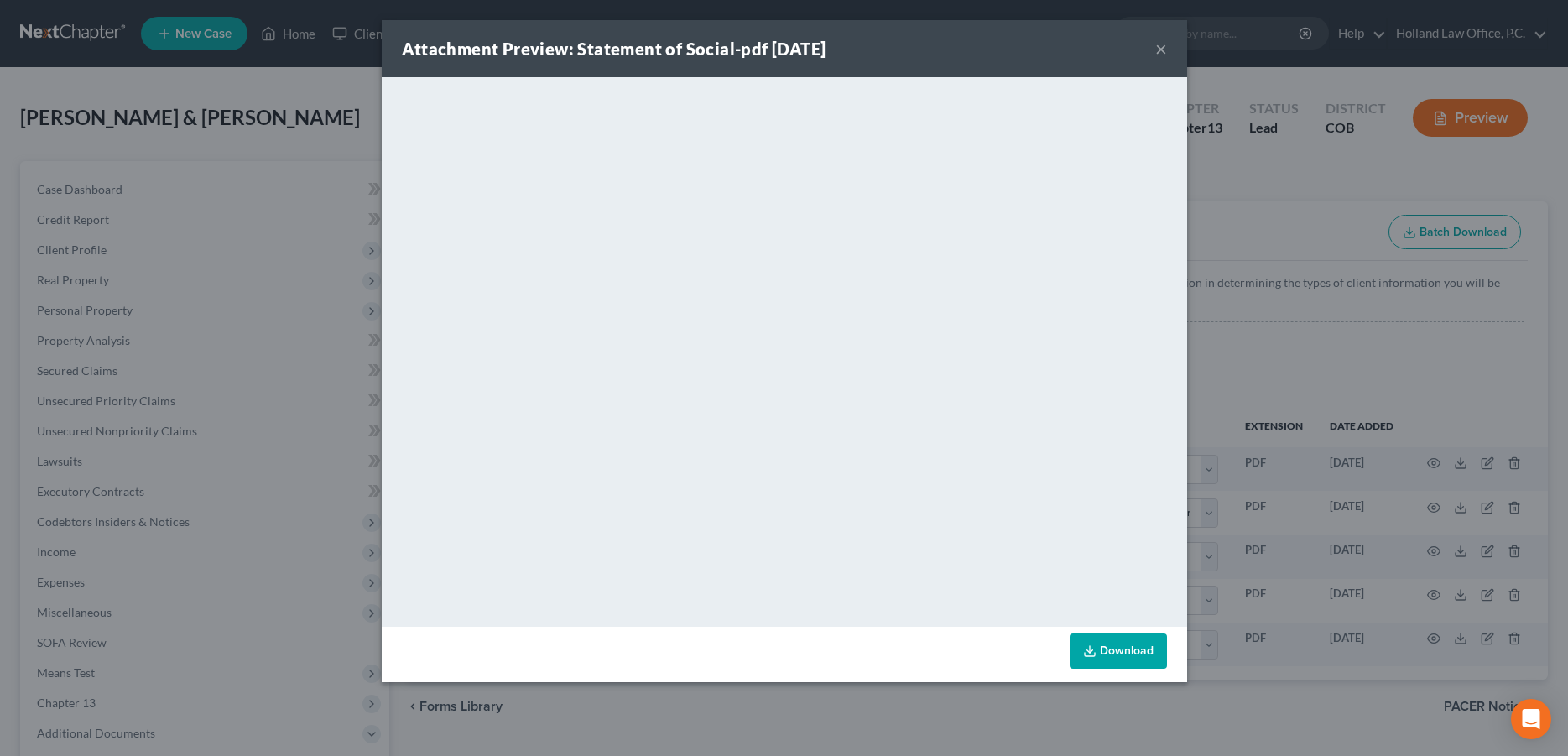
click at [1164, 52] on button "×" at bounding box center [1161, 49] width 12 height 20
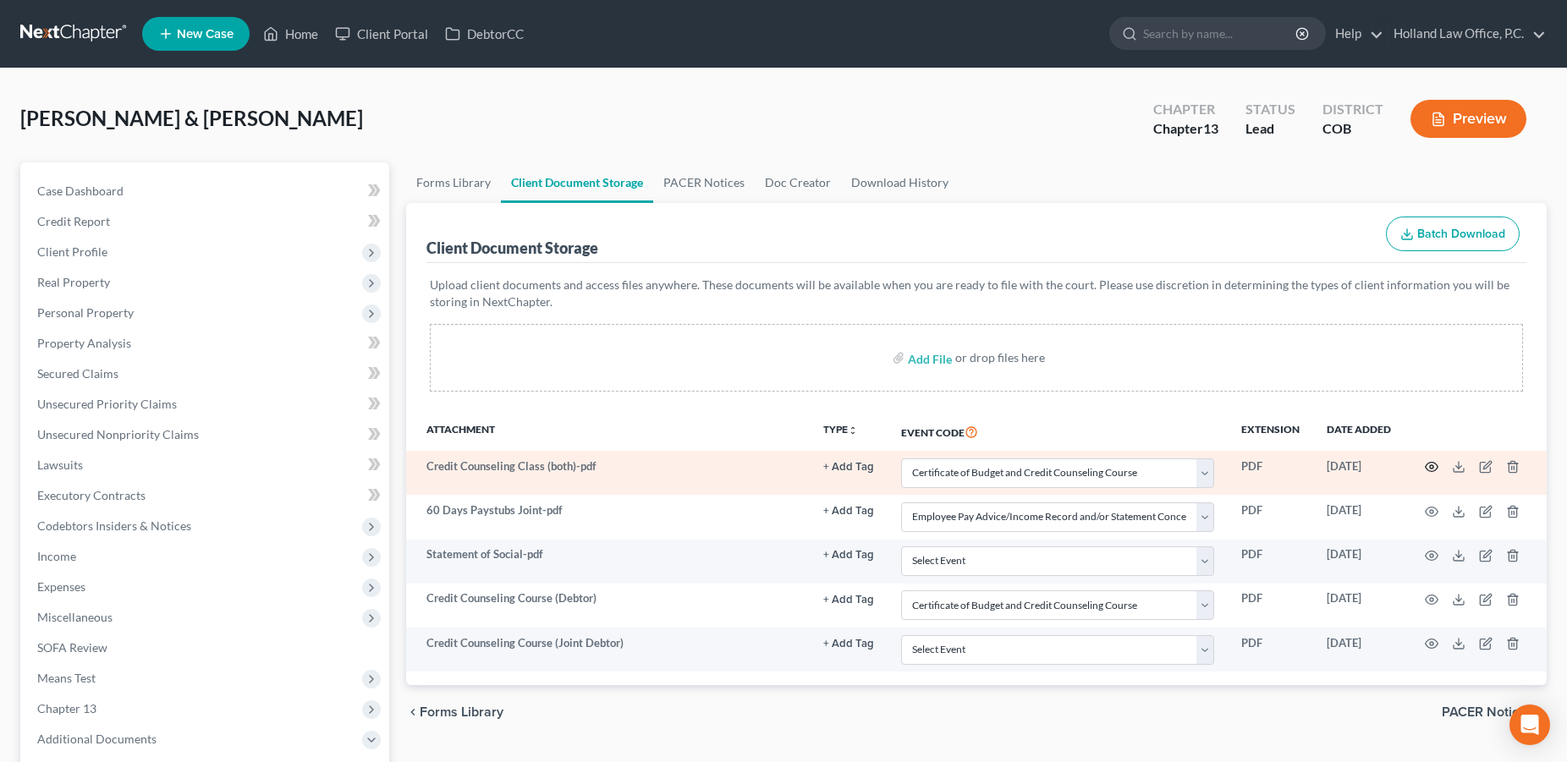
click at [1429, 467] on icon "button" at bounding box center [1432, 467] width 14 height 14
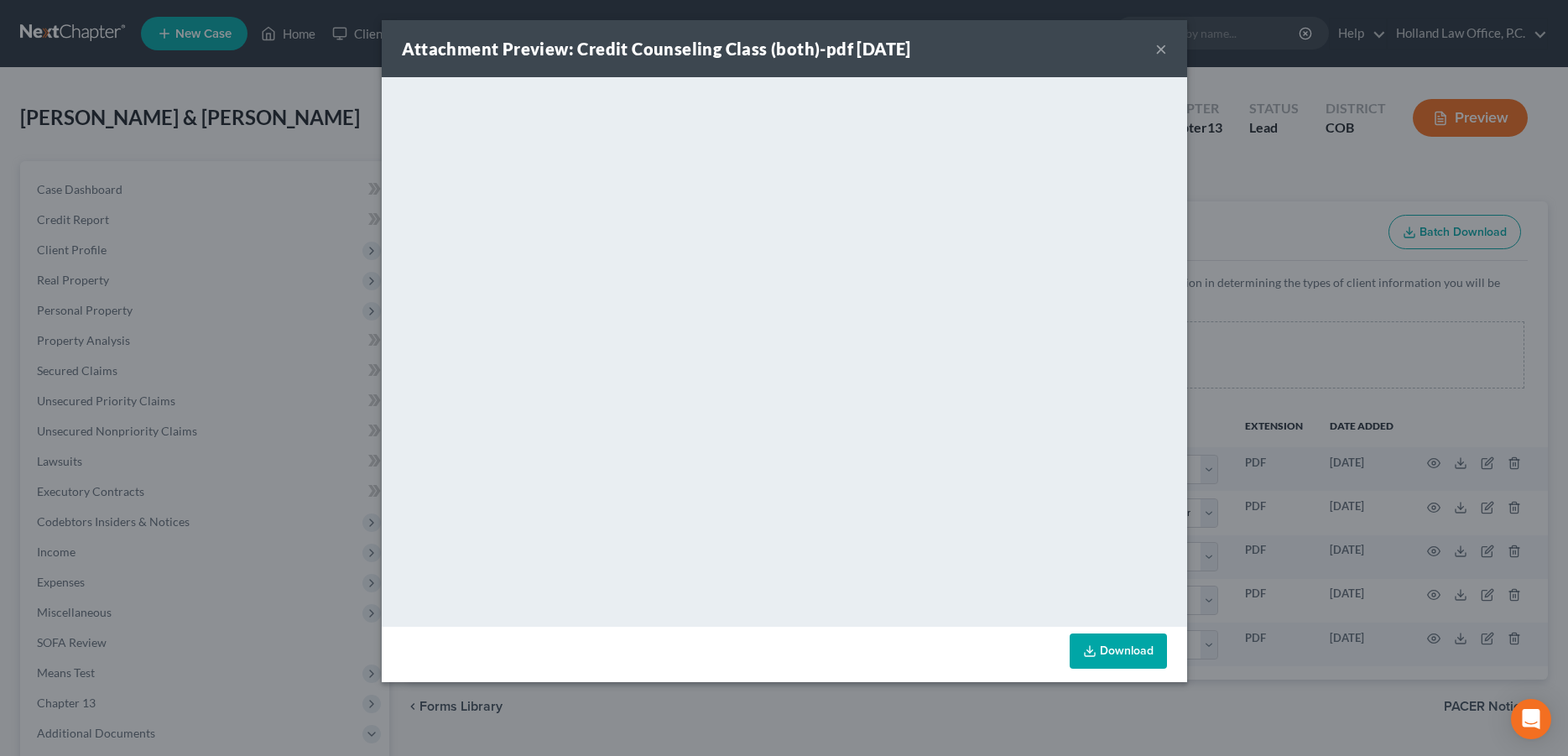
click at [1158, 50] on button "×" at bounding box center [1161, 49] width 12 height 20
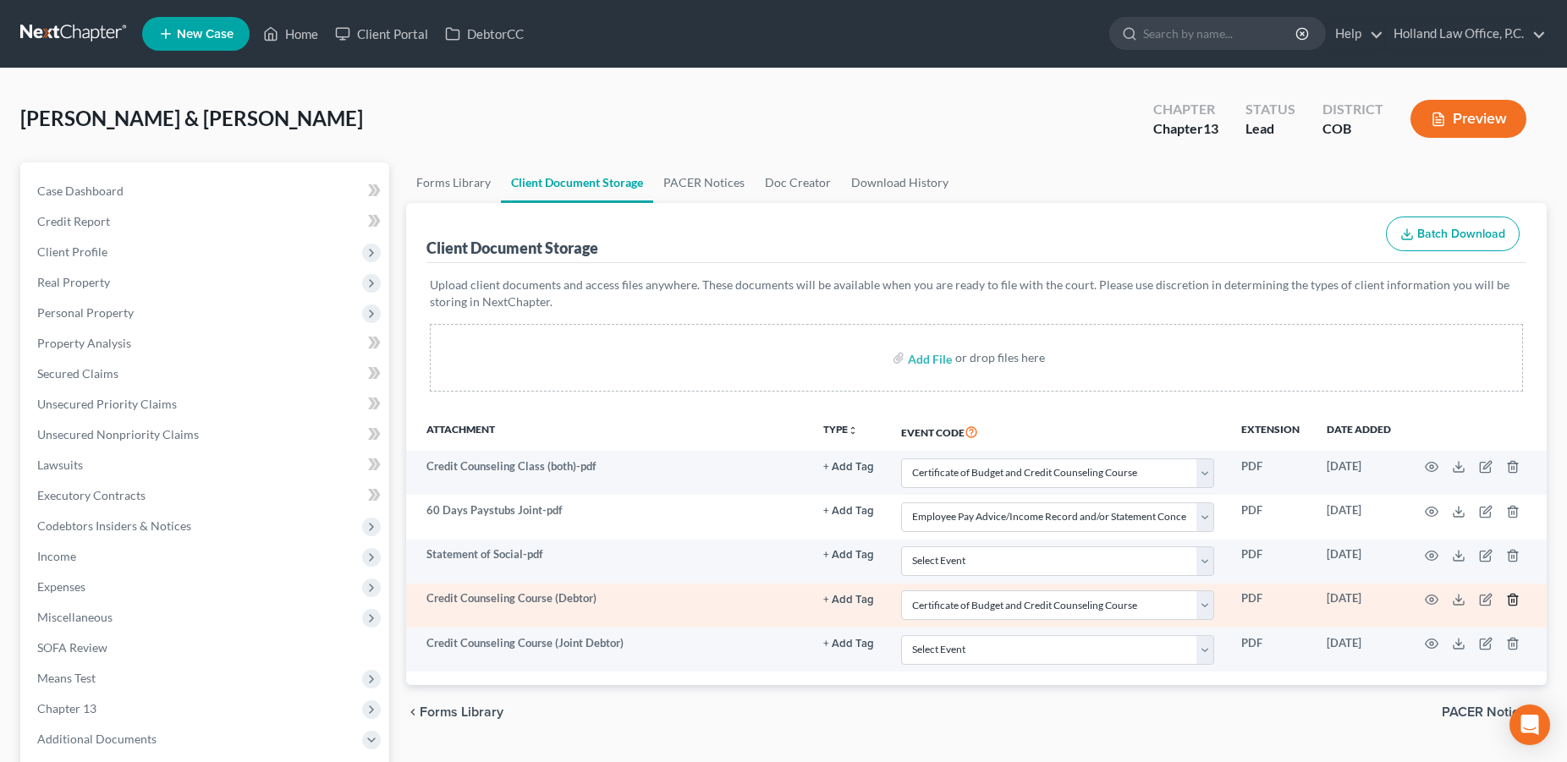
click at [1509, 602] on icon "button" at bounding box center [1513, 599] width 8 height 11
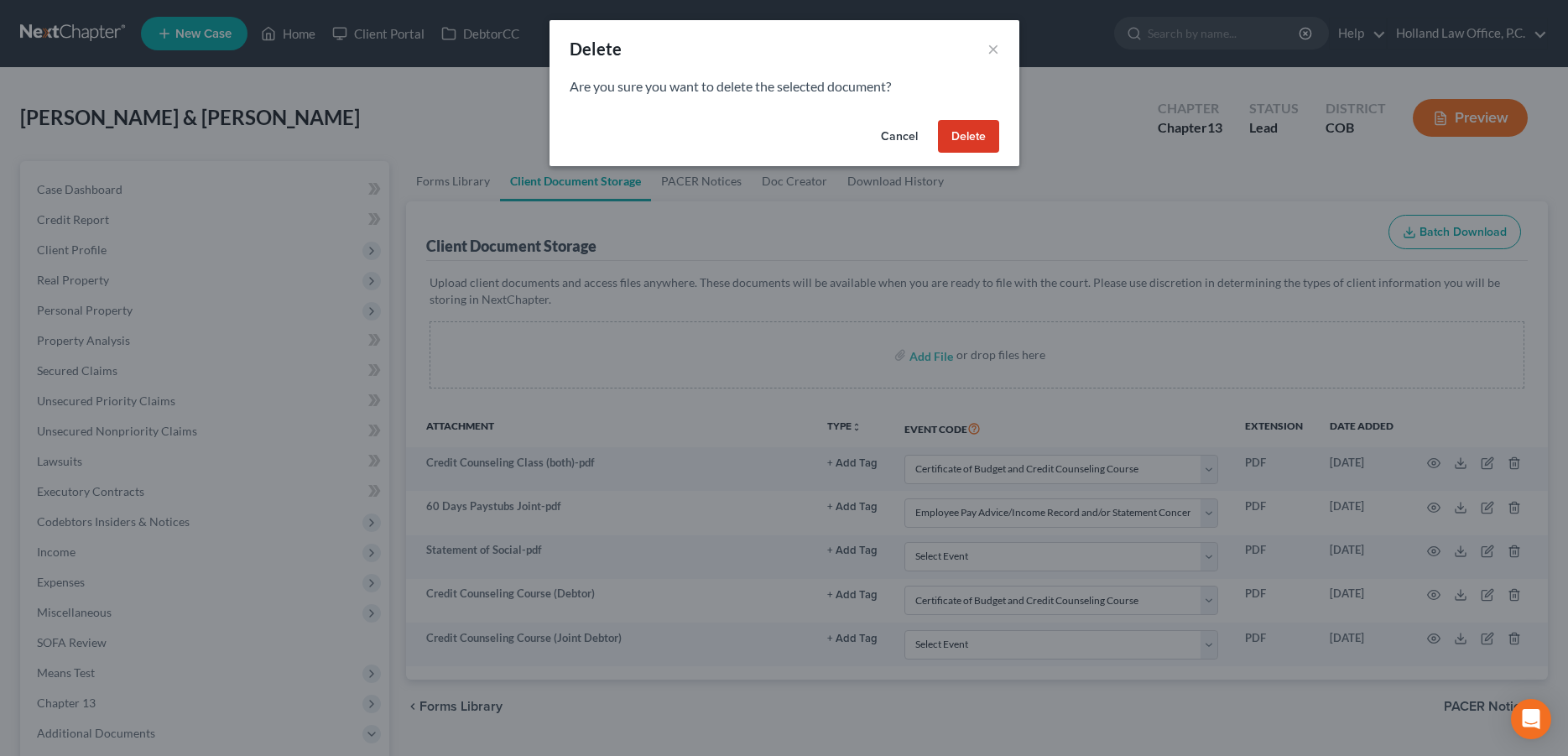
drag, startPoint x: 968, startPoint y: 140, endPoint x: 990, endPoint y: 200, distance: 63.9
click at [968, 139] on button "Delete" at bounding box center [969, 137] width 61 height 34
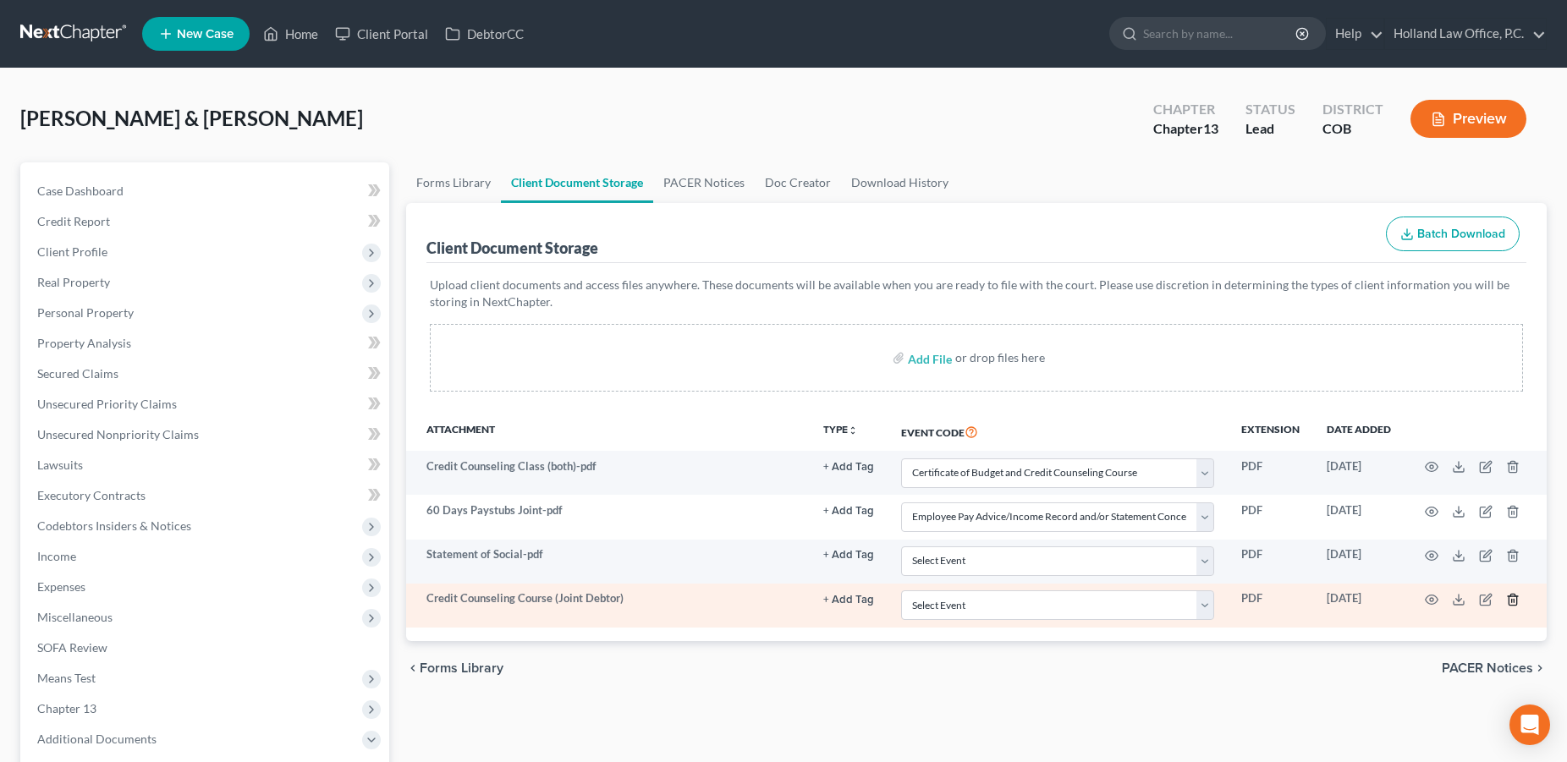
click at [1509, 602] on icon "button" at bounding box center [1513, 599] width 8 height 11
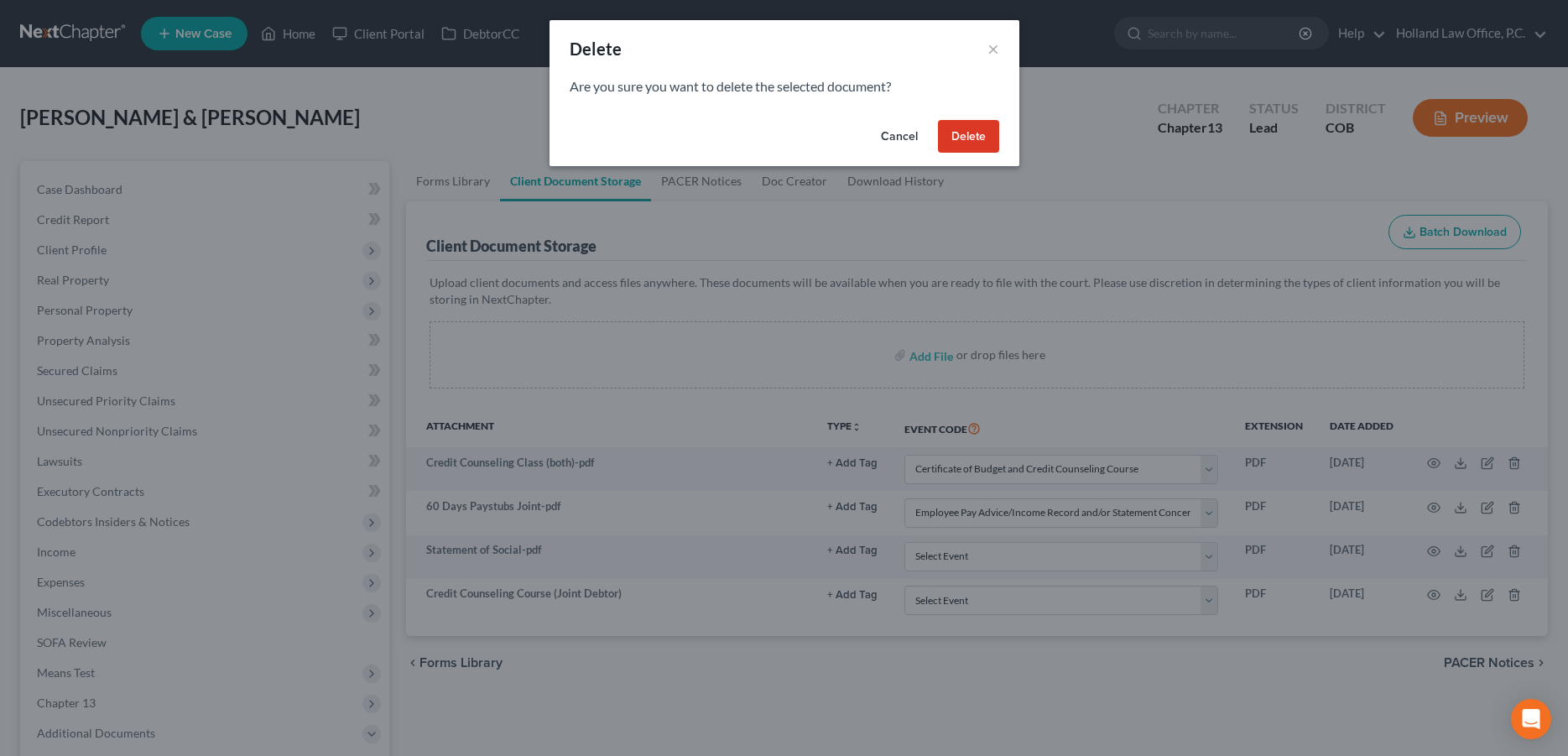
click at [965, 142] on button "Delete" at bounding box center [969, 137] width 61 height 34
